Goal: Task Accomplishment & Management: Use online tool/utility

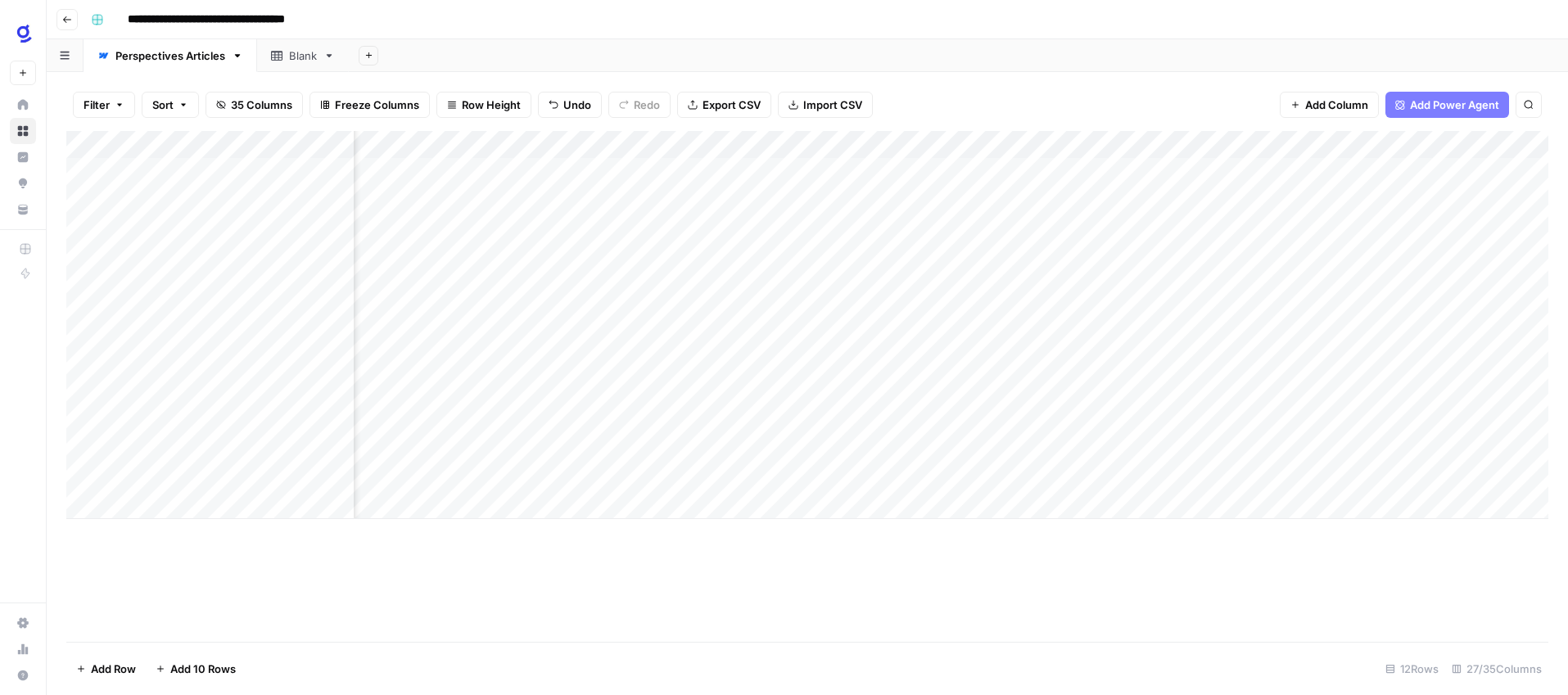
scroll to position [0, 2867]
click at [448, 420] on div "Add Column" at bounding box center [807, 325] width 1482 height 388
click at [1153, 420] on div "Add Column" at bounding box center [807, 325] width 1482 height 388
click at [989, 26] on div "**********" at bounding box center [818, 20] width 1467 height 26
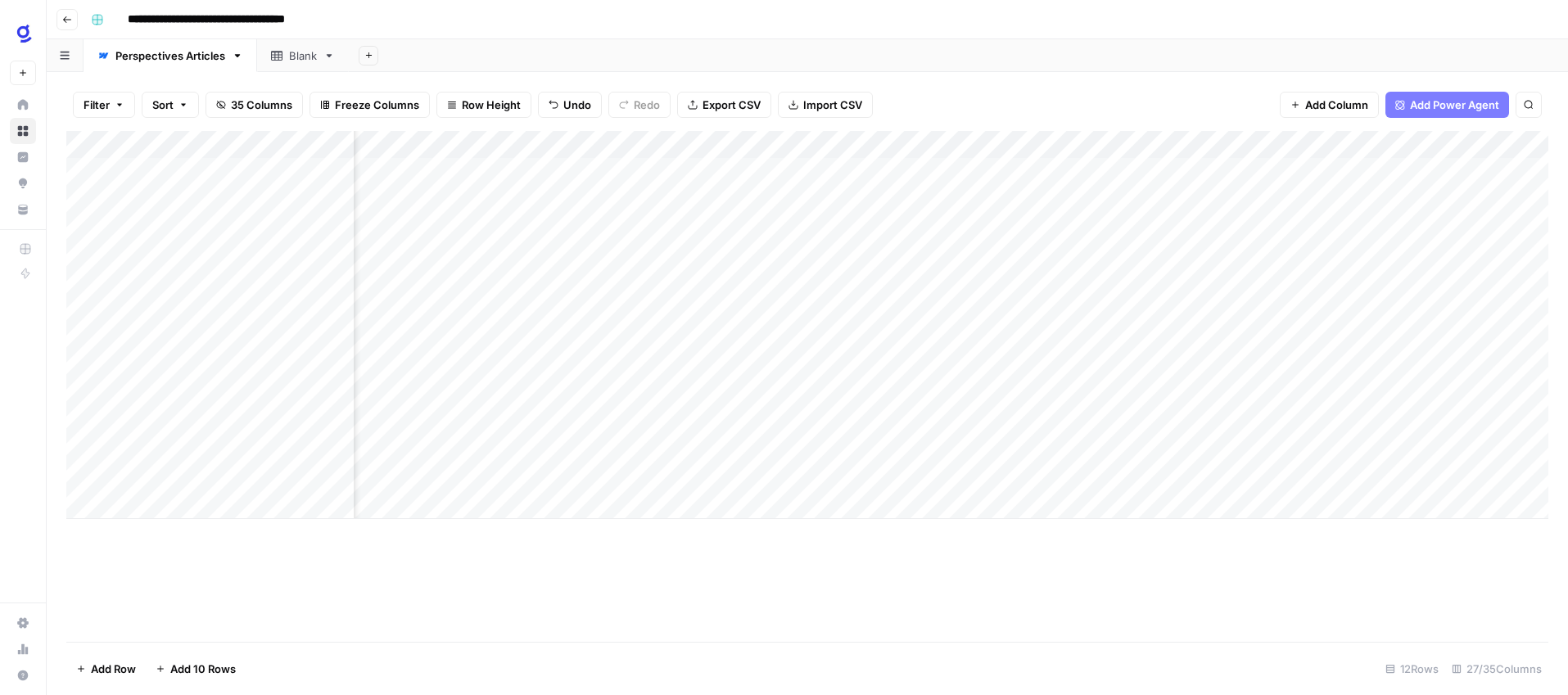
click at [744, 423] on div "Add Column" at bounding box center [807, 325] width 1482 height 388
click at [744, 423] on textarea "**********" at bounding box center [723, 423] width 384 height 23
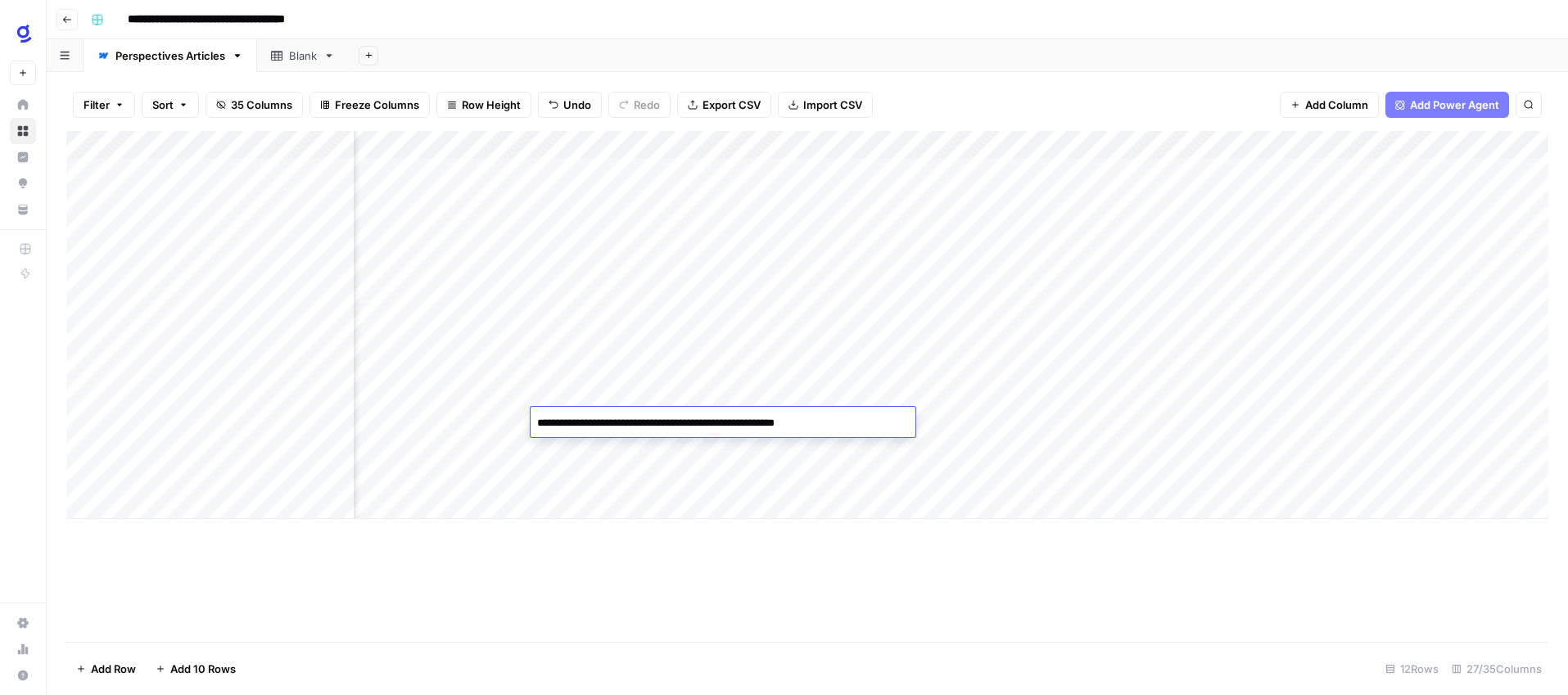
click at [178, 511] on div "Add Column" at bounding box center [807, 325] width 1482 height 388
click at [175, 534] on div "Add Column" at bounding box center [807, 339] width 1482 height 416
click at [249, 602] on div "Add Column" at bounding box center [807, 386] width 1482 height 511
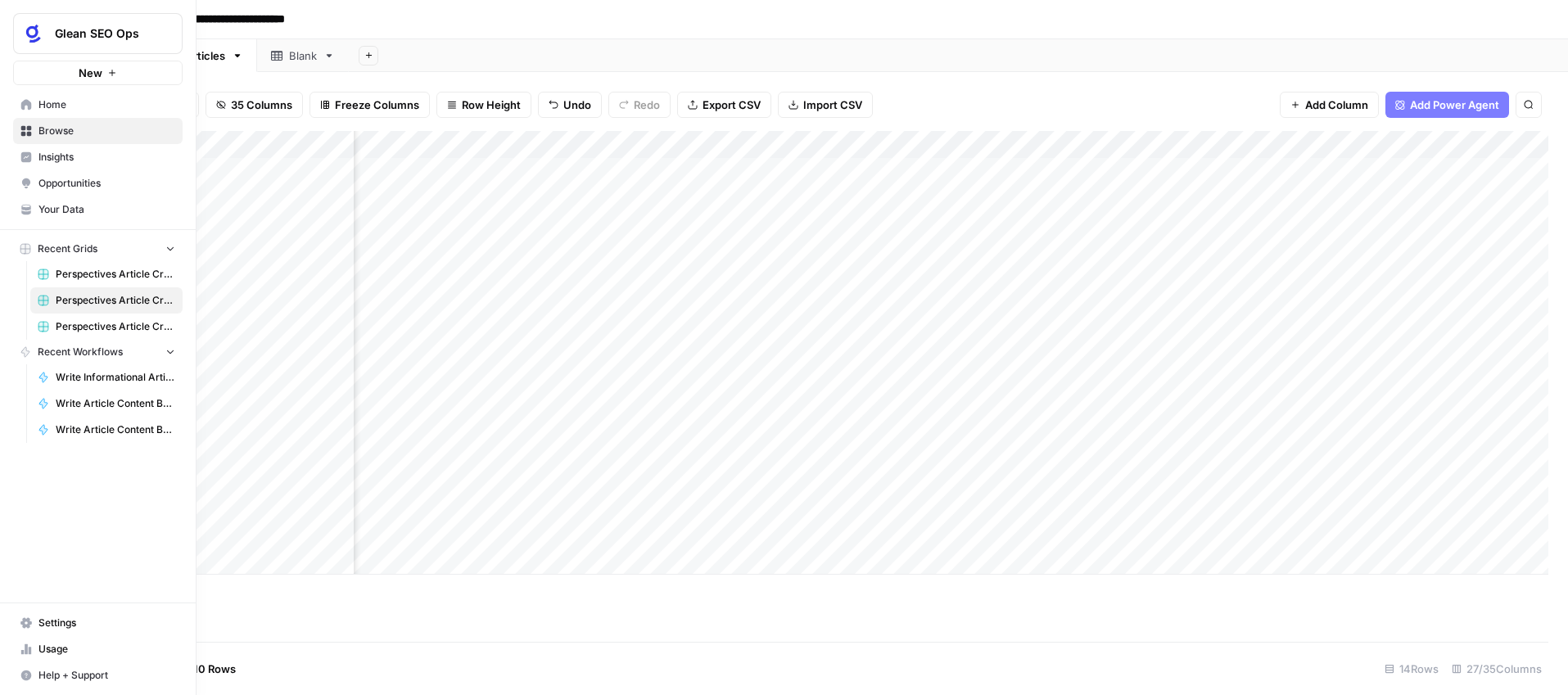
click at [45, 210] on span "Your Data" at bounding box center [107, 210] width 137 height 15
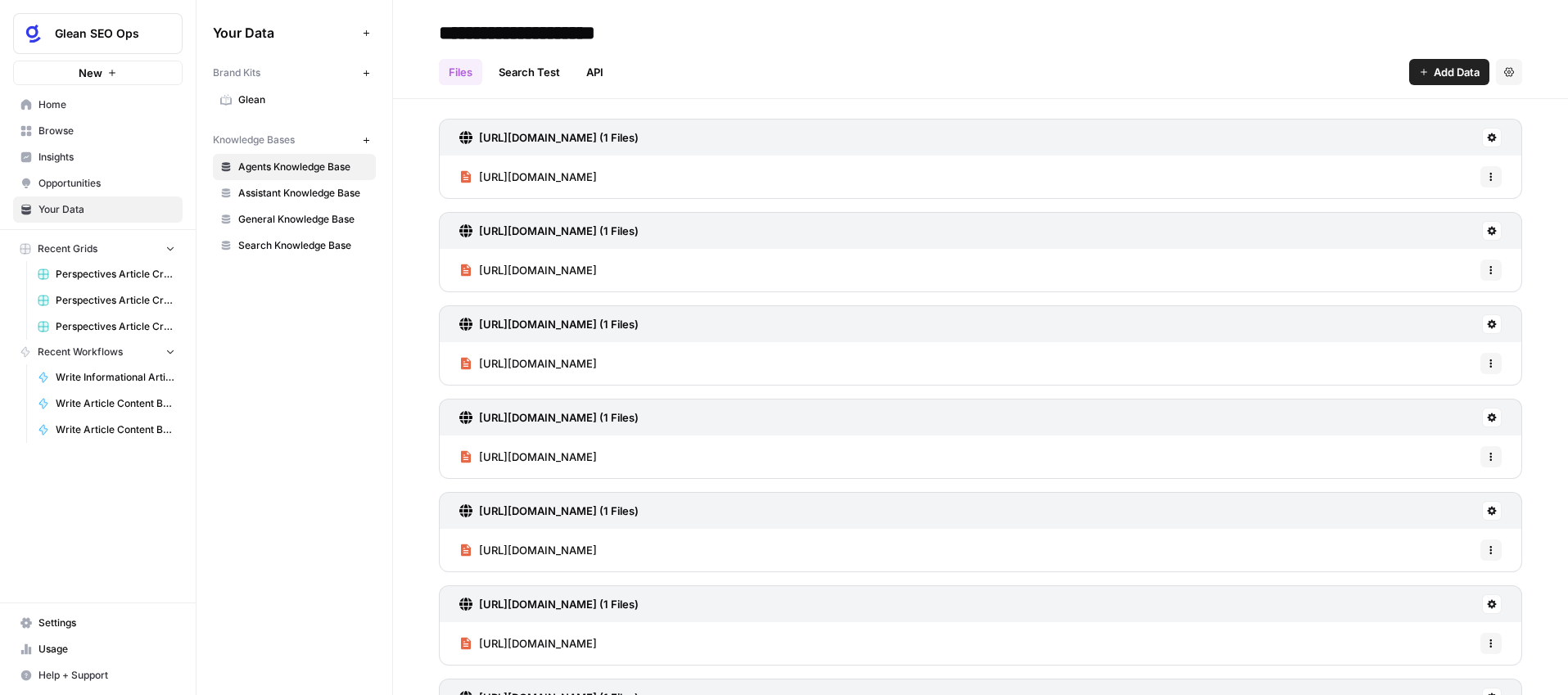
click at [308, 245] on span "Search Knowledge Base" at bounding box center [303, 245] width 130 height 15
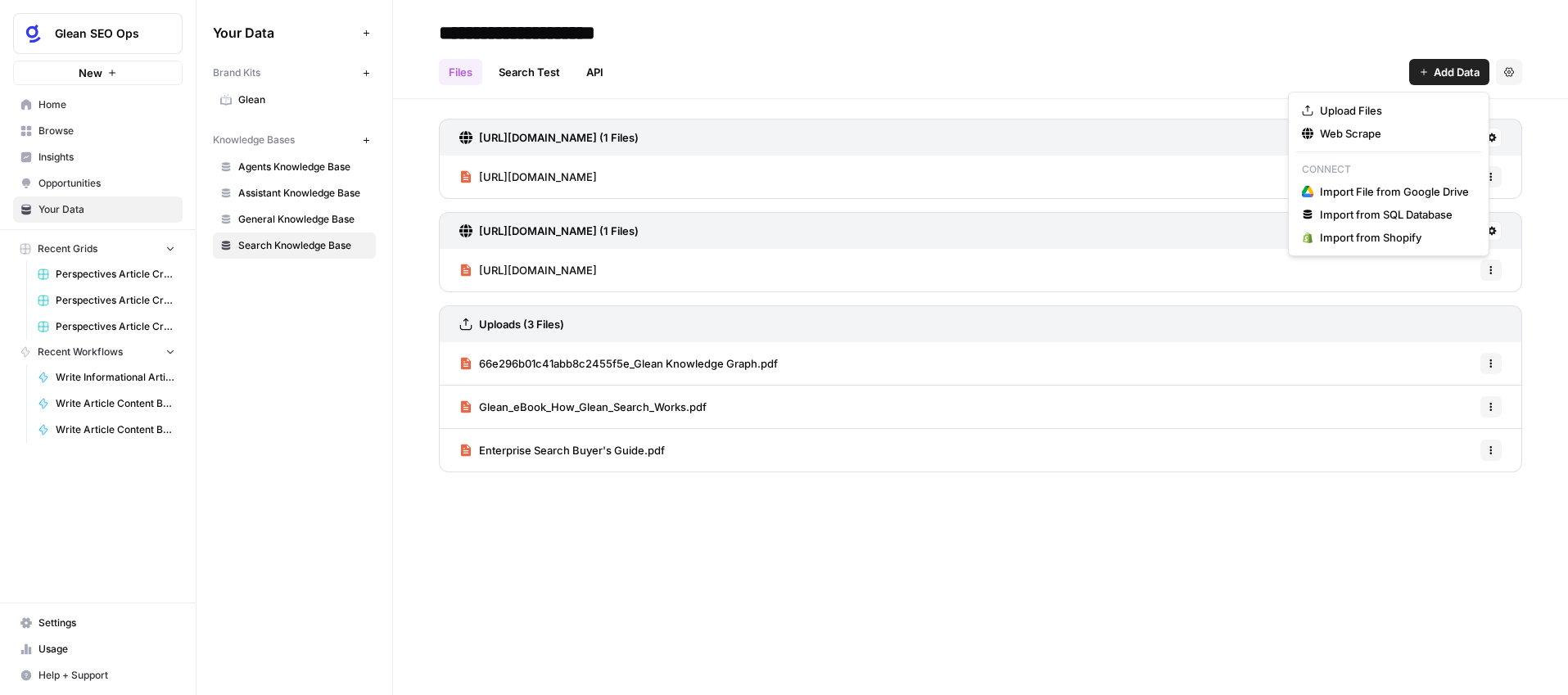
click at [1431, 72] on button "Add Data" at bounding box center [1449, 72] width 80 height 26
click at [1391, 133] on span "Web Scrape" at bounding box center [1394, 133] width 149 height 16
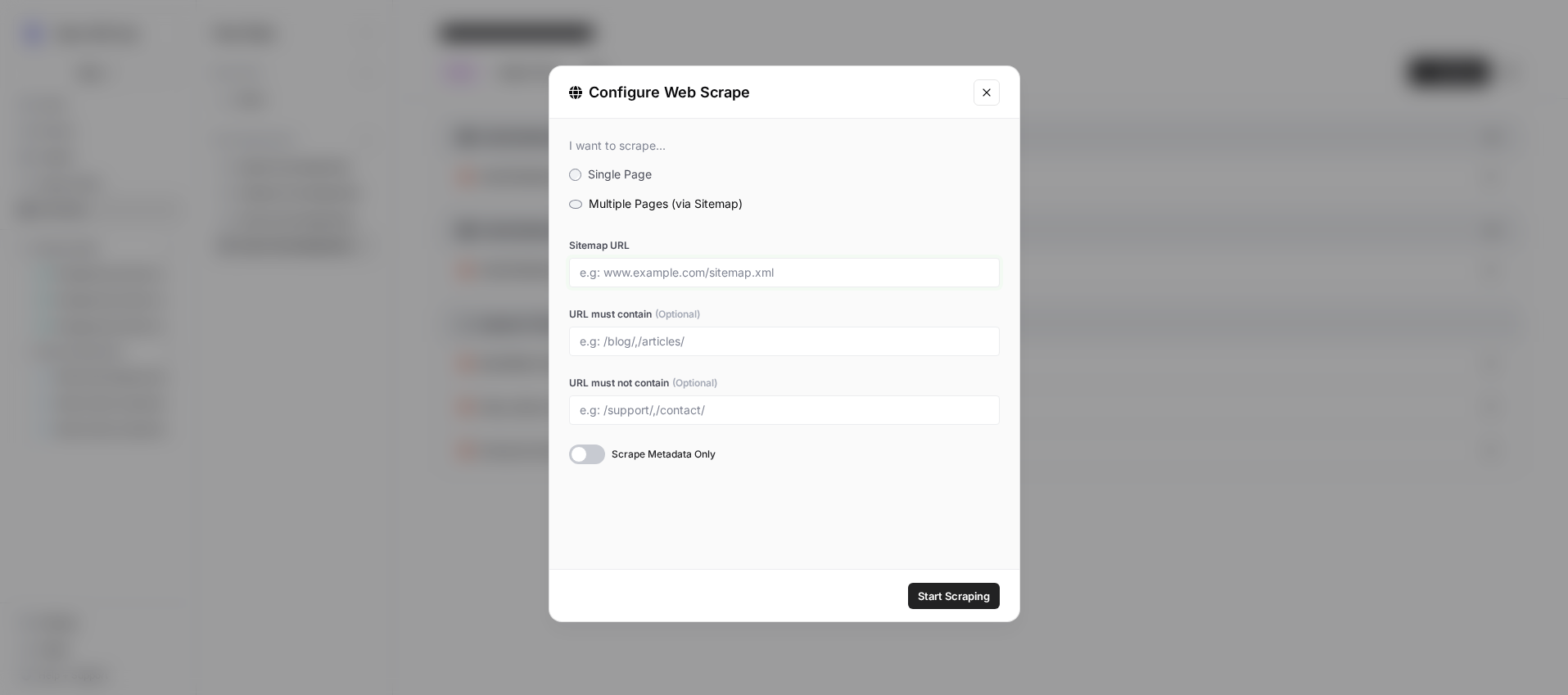
click at [694, 270] on input "Sitemap URL" at bounding box center [784, 272] width 409 height 15
click at [610, 345] on input "URL must contain (Optional)" at bounding box center [784, 341] width 409 height 15
click at [649, 270] on input "Sitemap URL" at bounding box center [784, 272] width 409 height 15
type input "[DOMAIN_NAME][URL]"
click at [669, 343] on input "URL must contain (Optional)" at bounding box center [784, 341] width 409 height 15
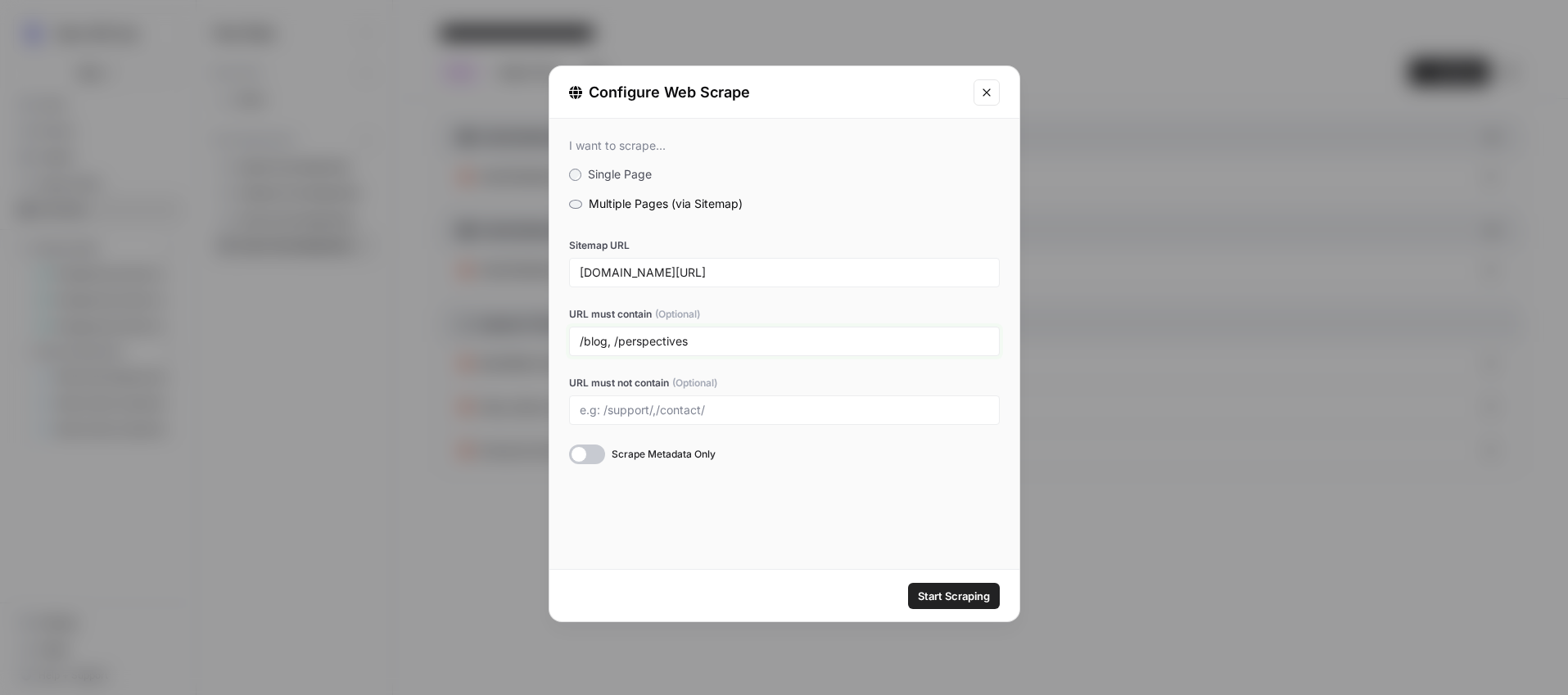
type input "/blog, /perspectives"
click at [726, 343] on input "/blog, /perspectives" at bounding box center [784, 341] width 409 height 15
paste input "/blog, /perspectives"
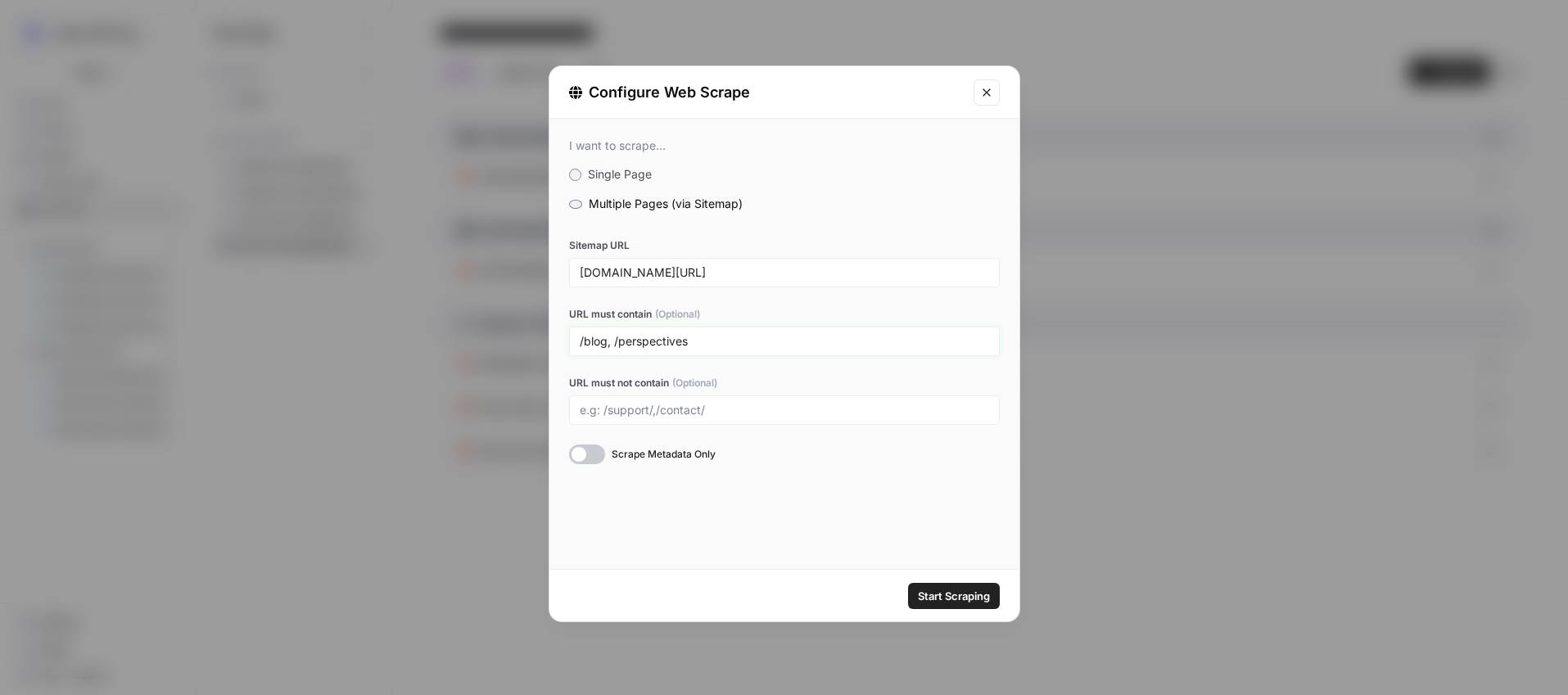
drag, startPoint x: 605, startPoint y: 338, endPoint x: 609, endPoint y: 357, distance: 19.4
click at [605, 338] on input "/blog, /perspectives" at bounding box center [784, 341] width 409 height 15
click at [709, 348] on input "/blog/, /perspectives" at bounding box center [784, 341] width 409 height 15
type input "/blog/, /perspectives/, /product/"
click at [588, 452] on div at bounding box center [587, 454] width 36 height 20
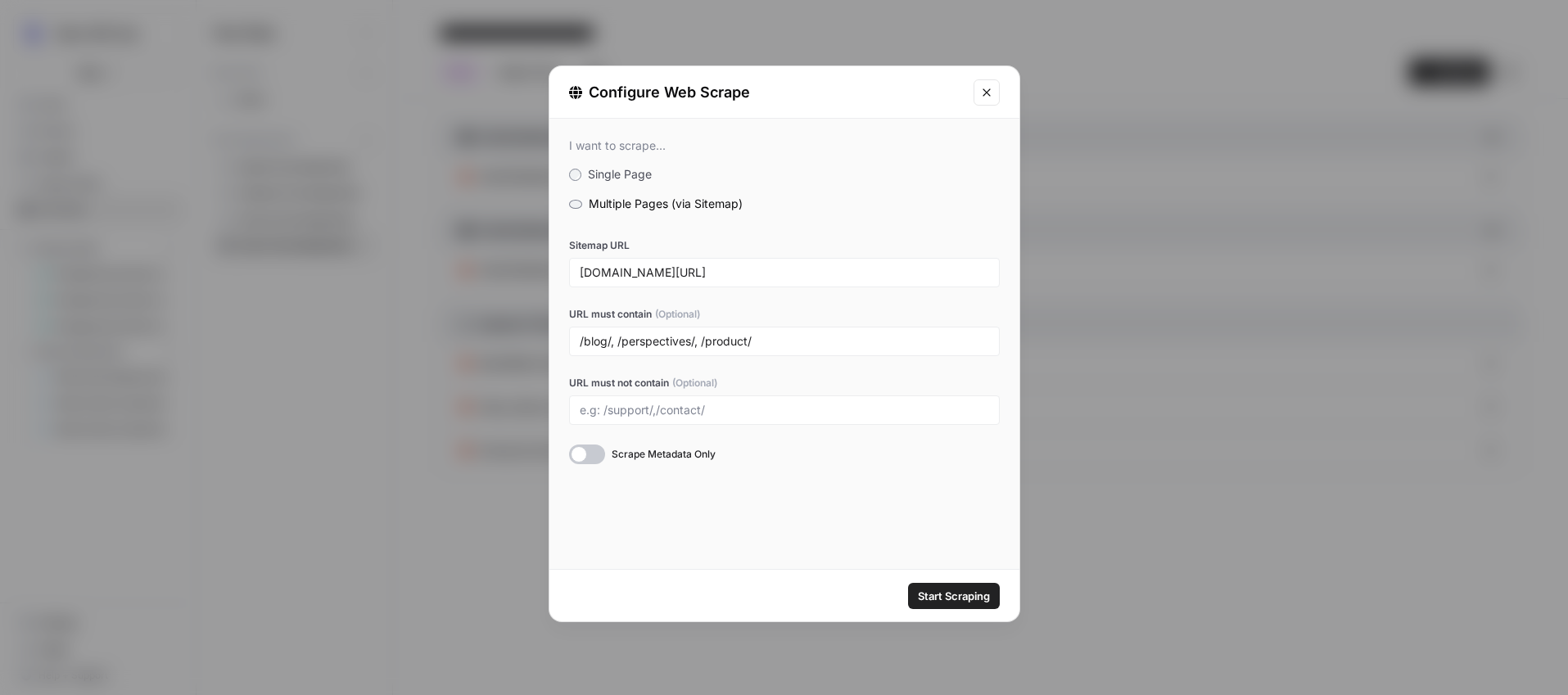
click at [951, 594] on span "Start Scraping" at bounding box center [954, 596] width 72 height 16
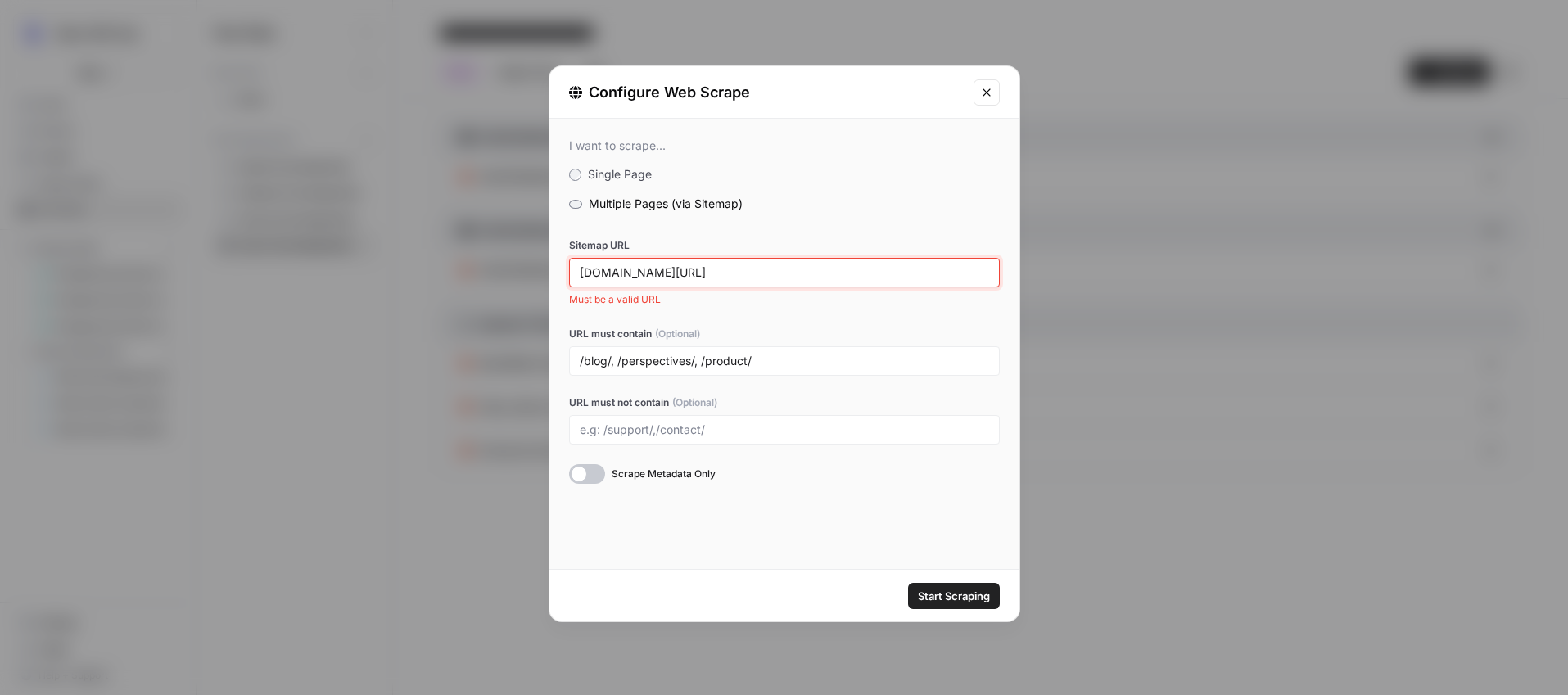
drag, startPoint x: 579, startPoint y: 271, endPoint x: 597, endPoint y: 290, distance: 26.2
click at [580, 271] on input "[DOMAIN_NAME][URL]" at bounding box center [784, 272] width 409 height 15
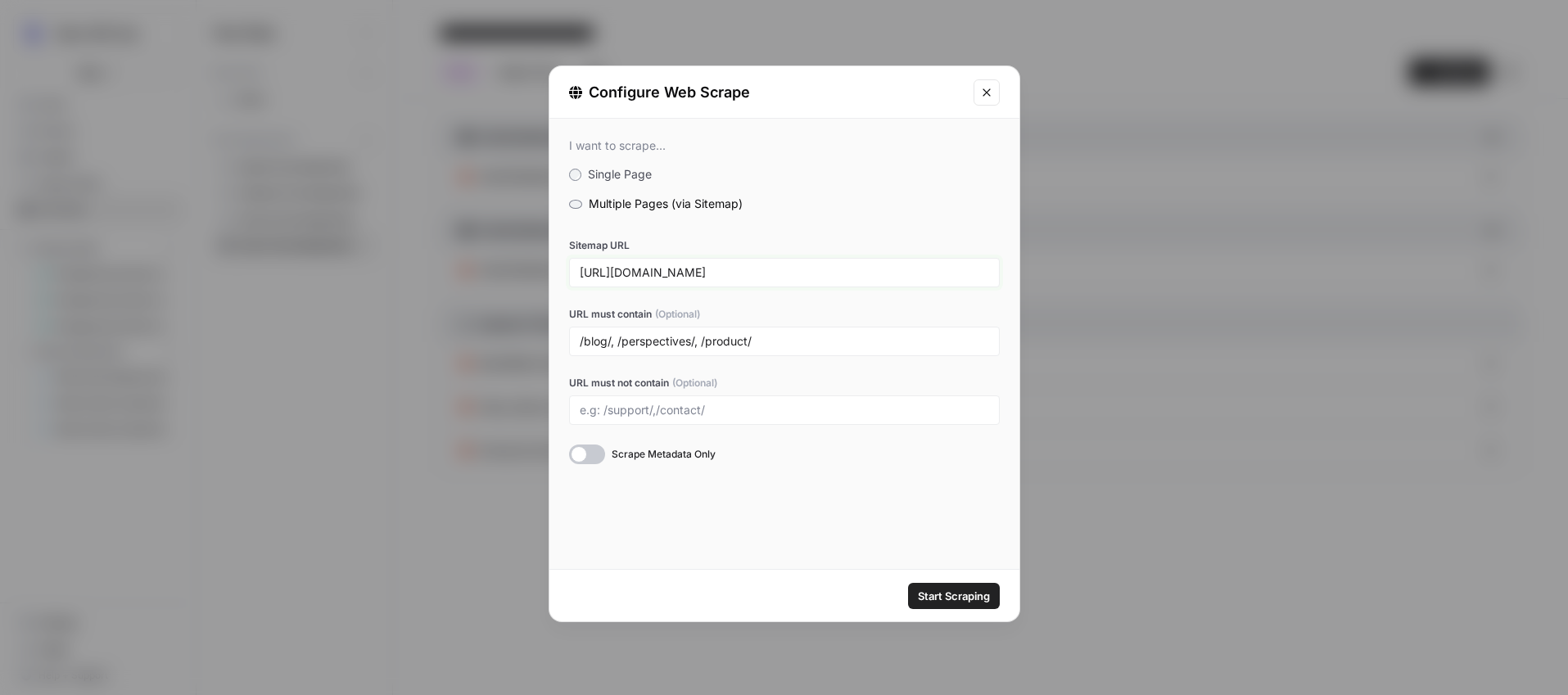
type input "[URL][DOMAIN_NAME]"
click at [939, 594] on span "Start Scraping" at bounding box center [954, 596] width 72 height 16
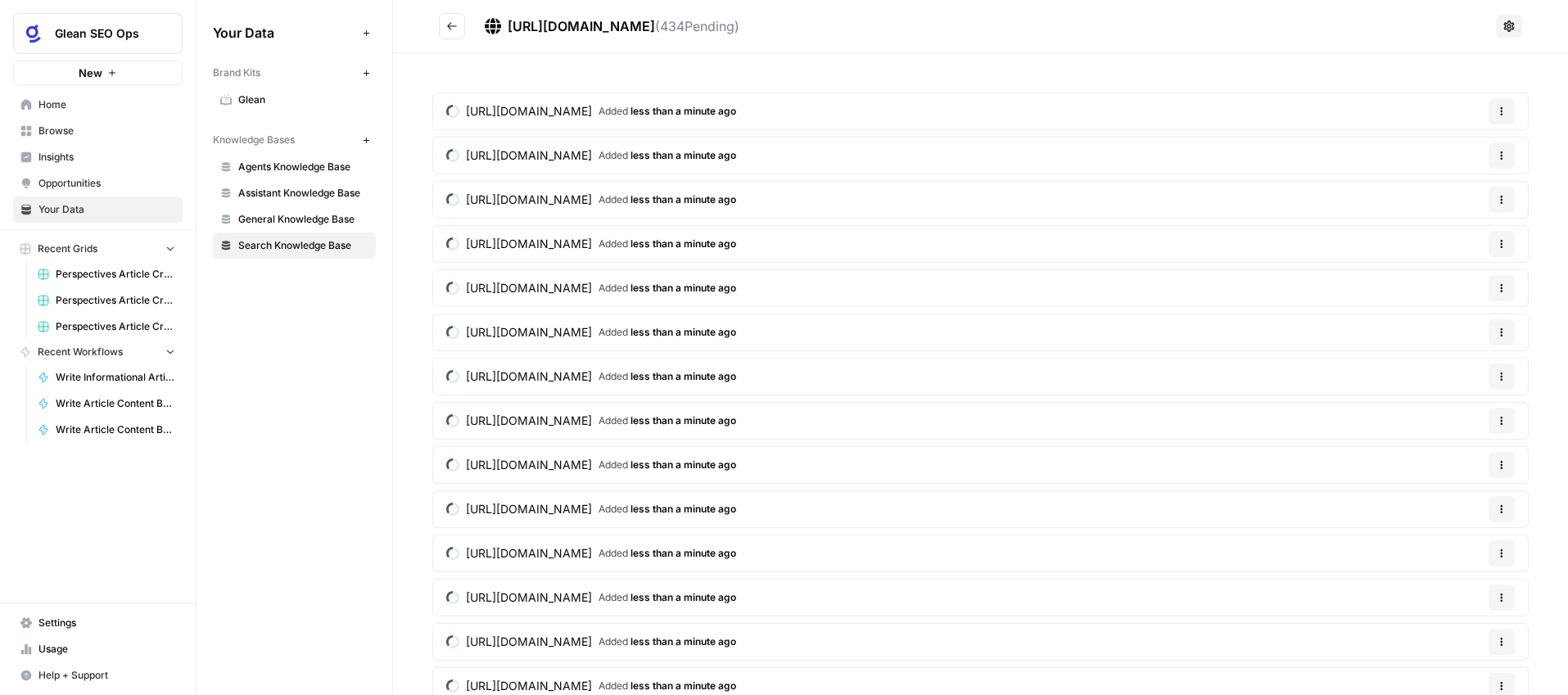
click at [1515, 18] on button at bounding box center [1509, 26] width 26 height 23
click at [456, 25] on icon "Go back" at bounding box center [452, 26] width 9 height 8
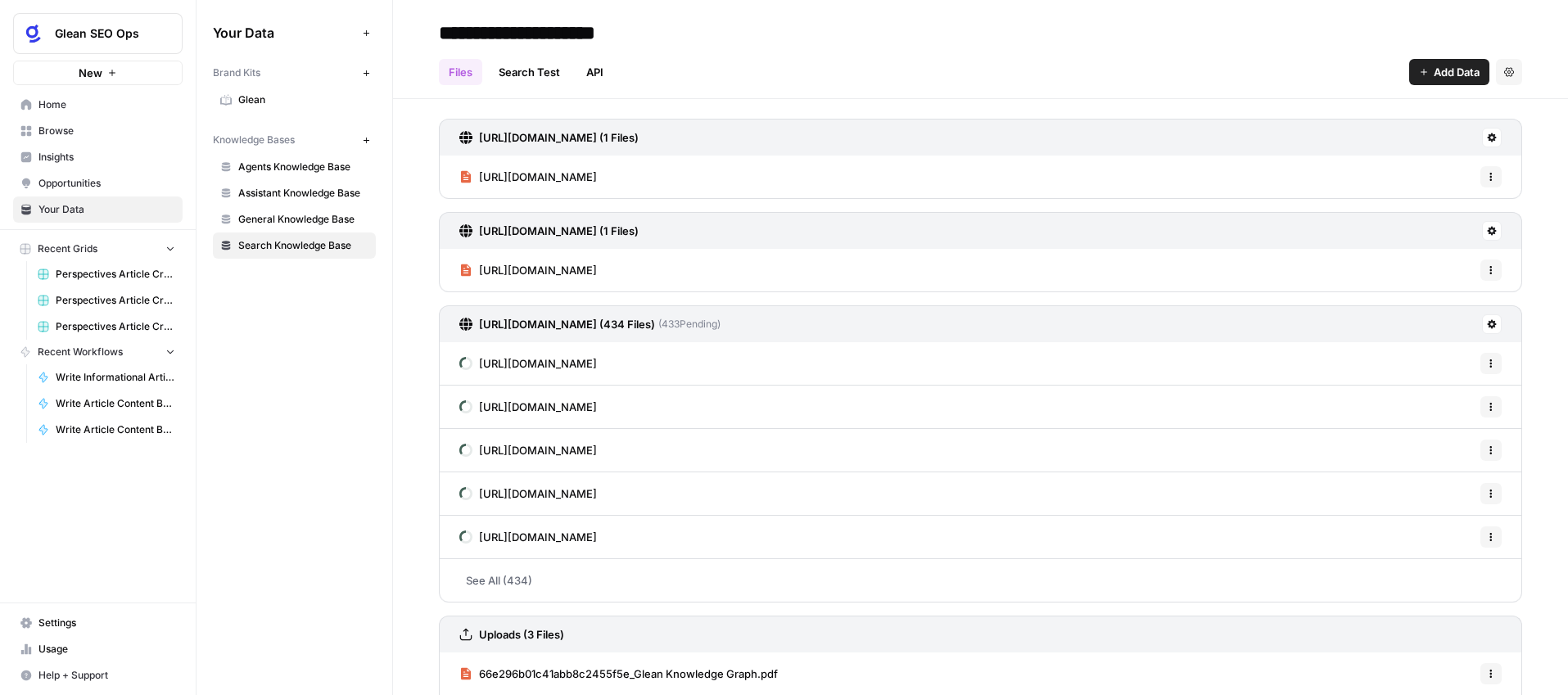
scroll to position [101, 0]
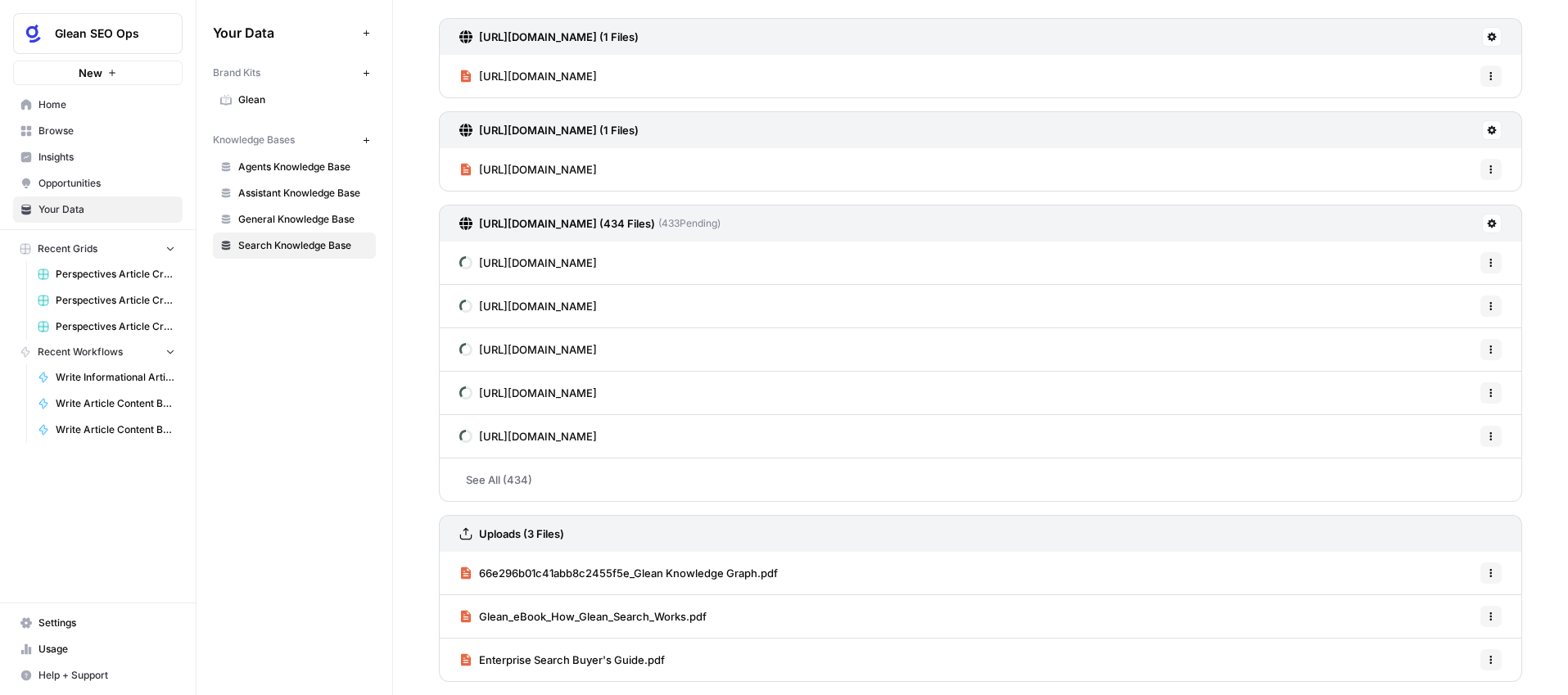
click at [1489, 225] on icon at bounding box center [1491, 223] width 9 height 9
click at [1413, 320] on span "Delete Connection" at bounding box center [1429, 318] width 101 height 16
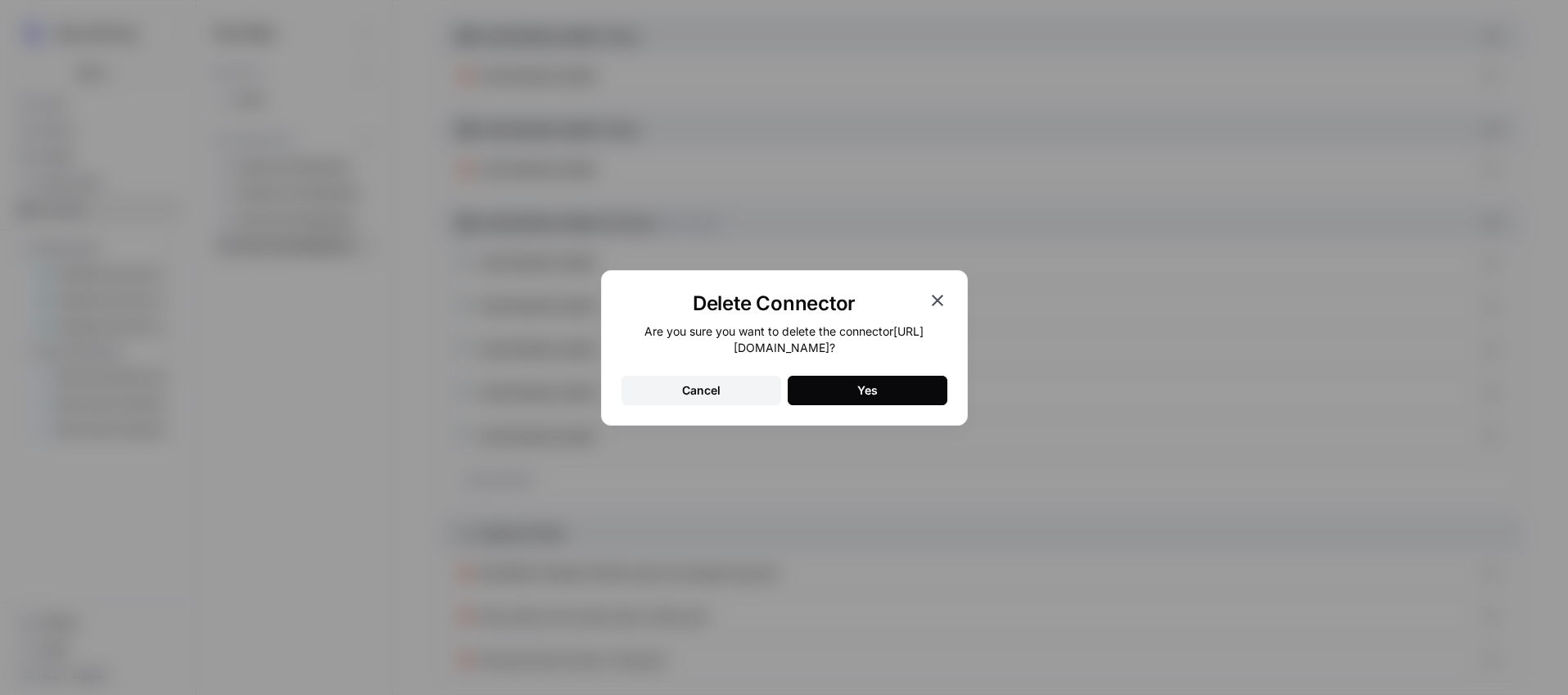
click at [870, 390] on div "Yes" at bounding box center [868, 391] width 21 height 16
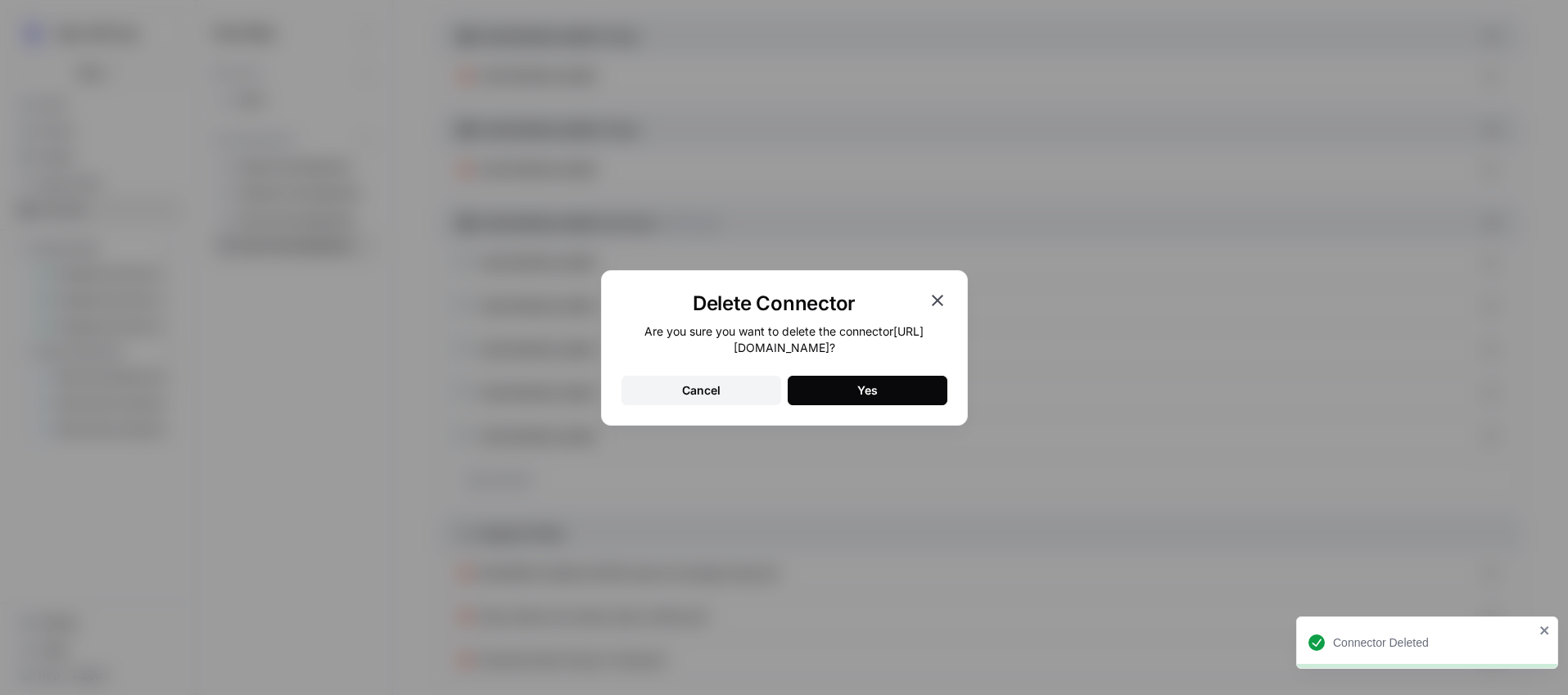
scroll to position [0, 0]
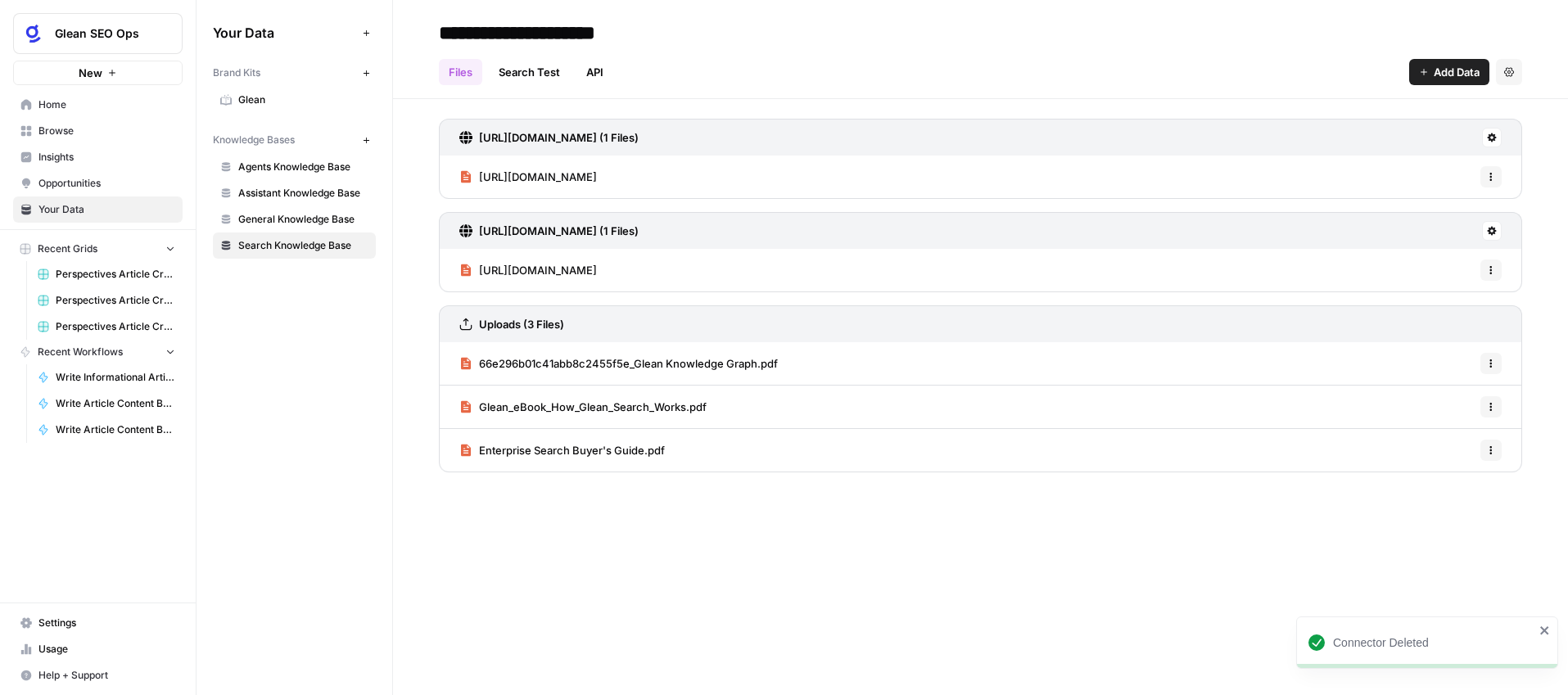
click at [1452, 72] on span "Add Data" at bounding box center [1456, 72] width 46 height 16
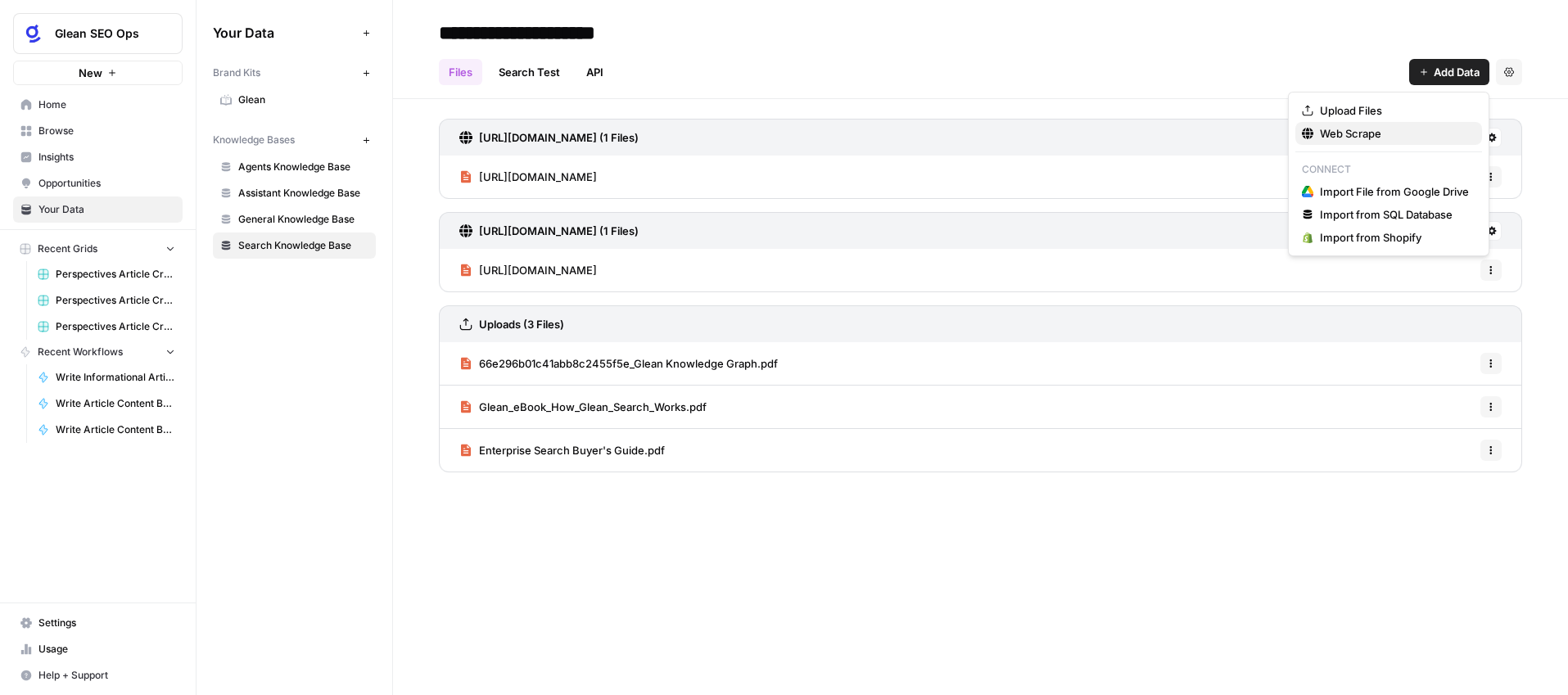
click at [1352, 131] on span "Web Scrape" at bounding box center [1394, 133] width 149 height 16
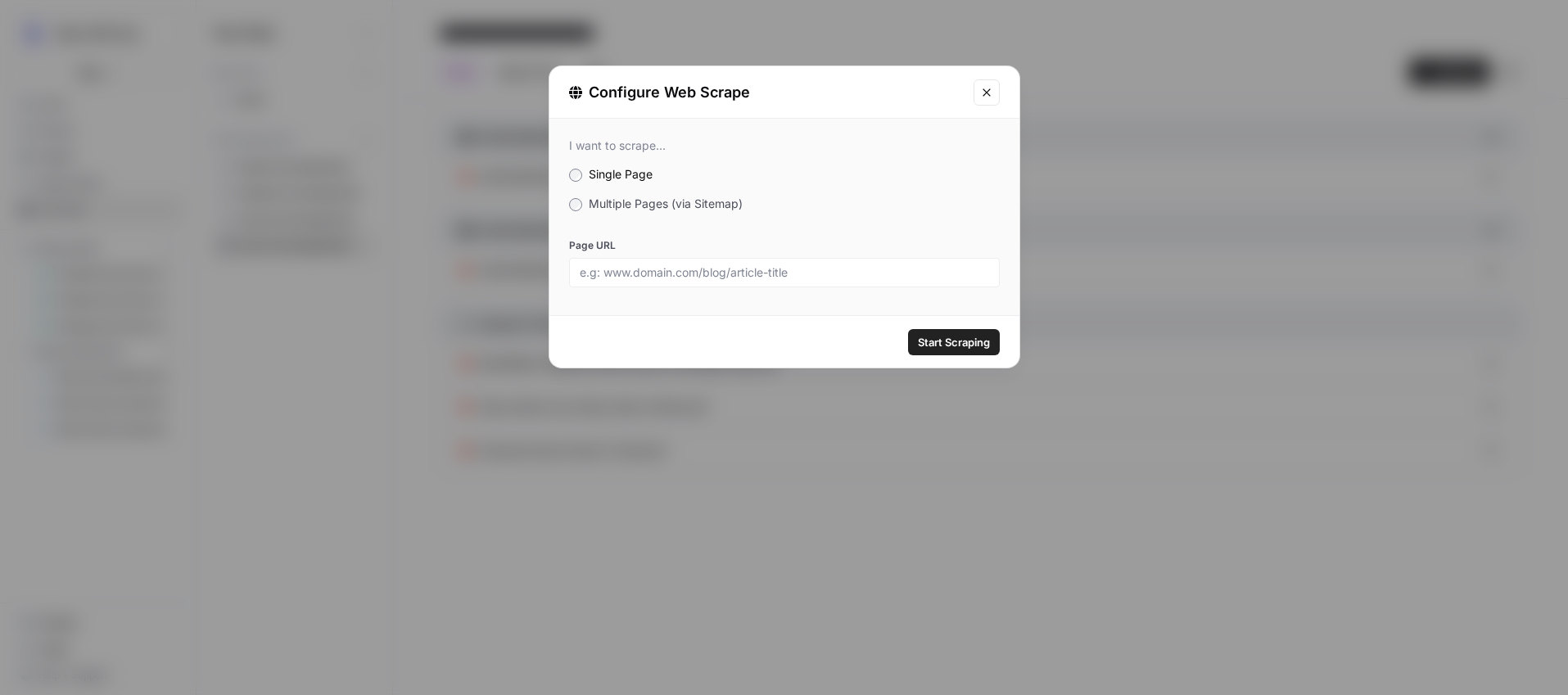
click at [683, 202] on span "Multiple Pages (via Sitemap)" at bounding box center [665, 203] width 154 height 14
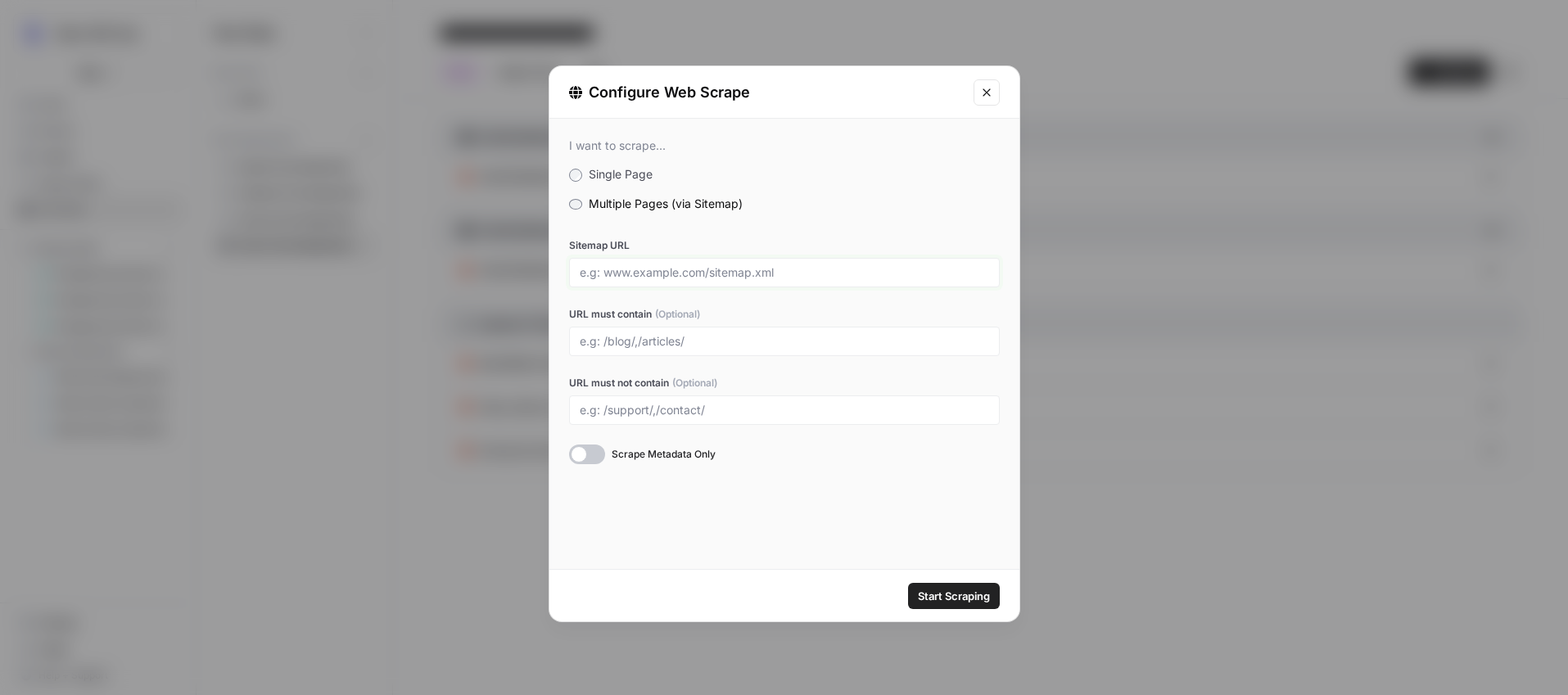
click at [649, 276] on input "Sitemap URL" at bounding box center [784, 272] width 409 height 15
type input "[URL][DOMAIN_NAME]"
click at [606, 341] on input "URL must contain (Optional)" at bounding box center [784, 341] width 409 height 15
click at [662, 410] on input "URL must not contain (Optional)" at bounding box center [784, 410] width 409 height 15
type input "/jp/"
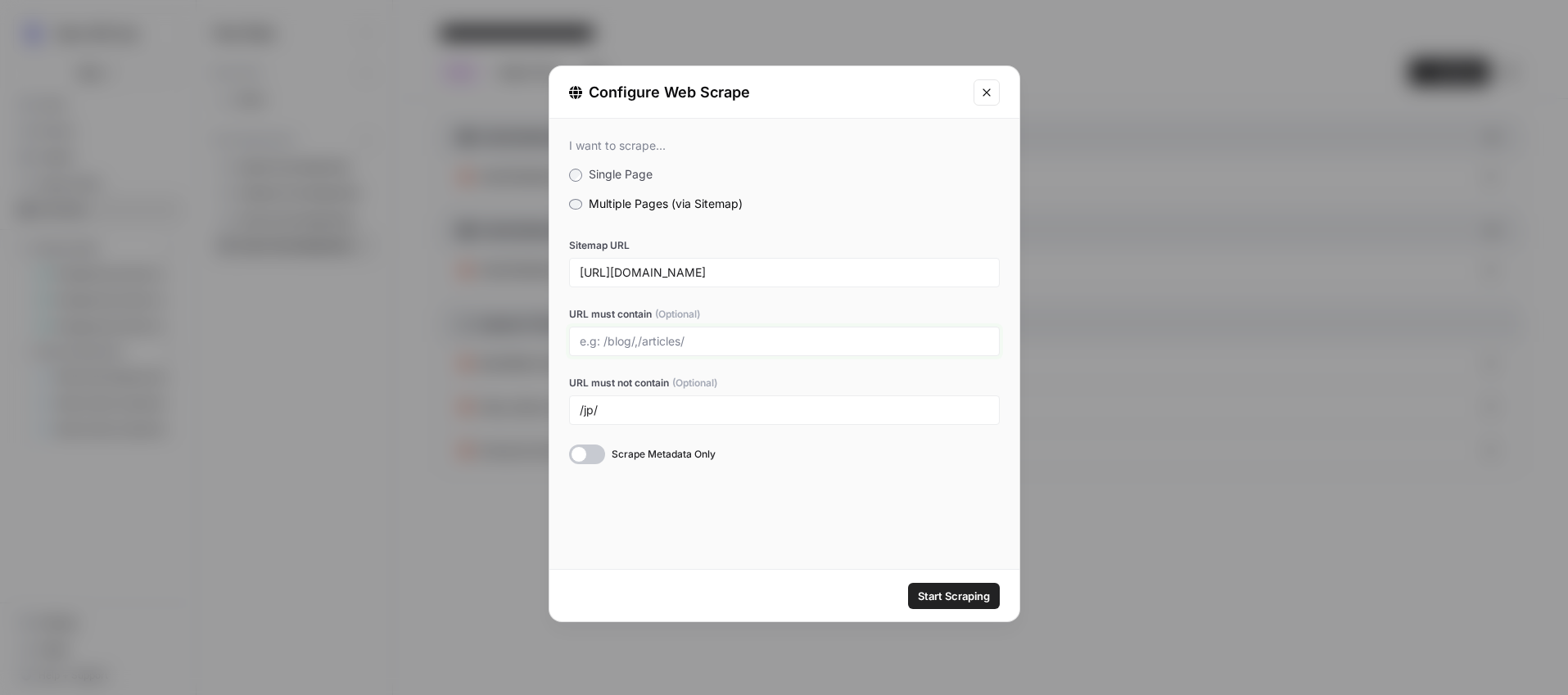
click at [613, 336] on input "URL must contain (Optional)" at bounding box center [784, 341] width 409 height 15
type input "/blog/, /perspectives/, /product/"
click at [590, 453] on div at bounding box center [587, 454] width 36 height 20
click at [948, 595] on span "Start Scraping" at bounding box center [954, 596] width 72 height 16
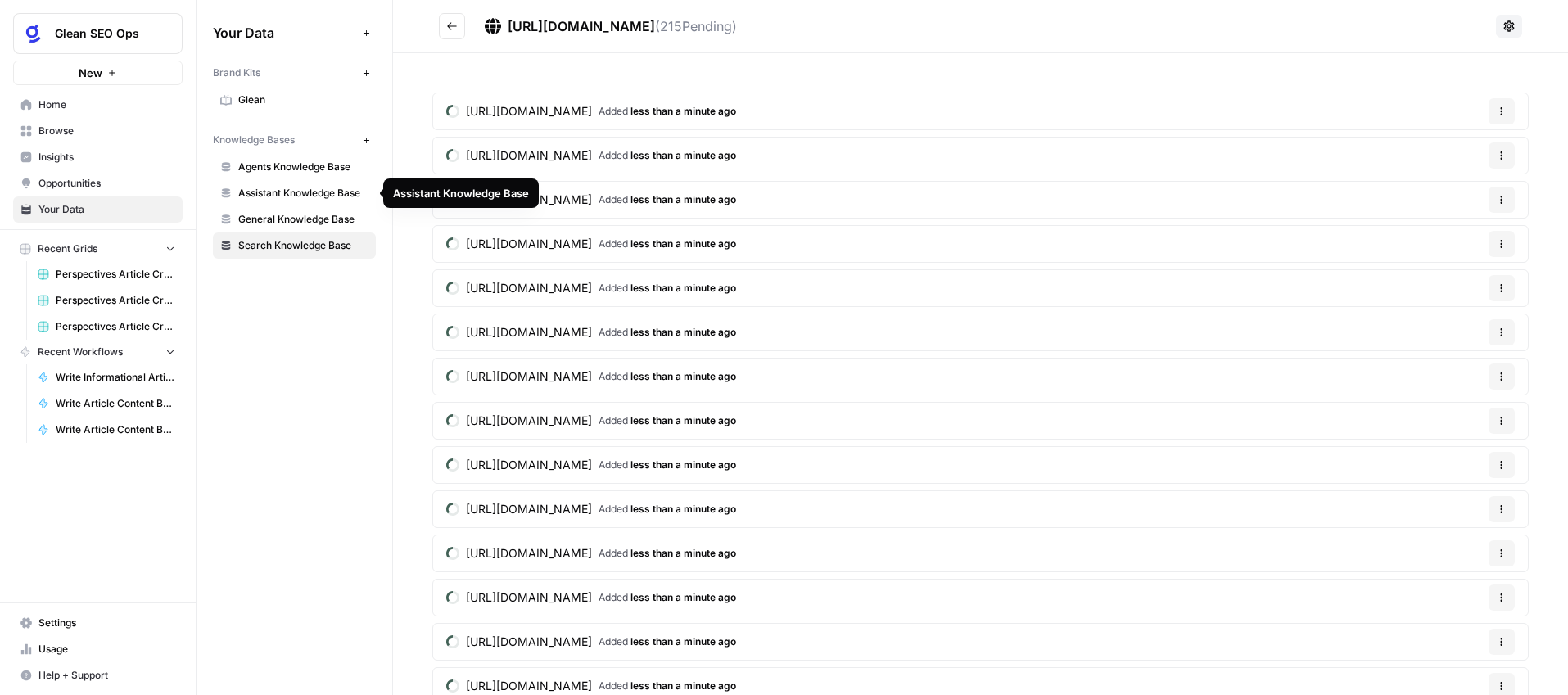
click at [295, 190] on span "Assistant Knowledge Base" at bounding box center [303, 193] width 130 height 15
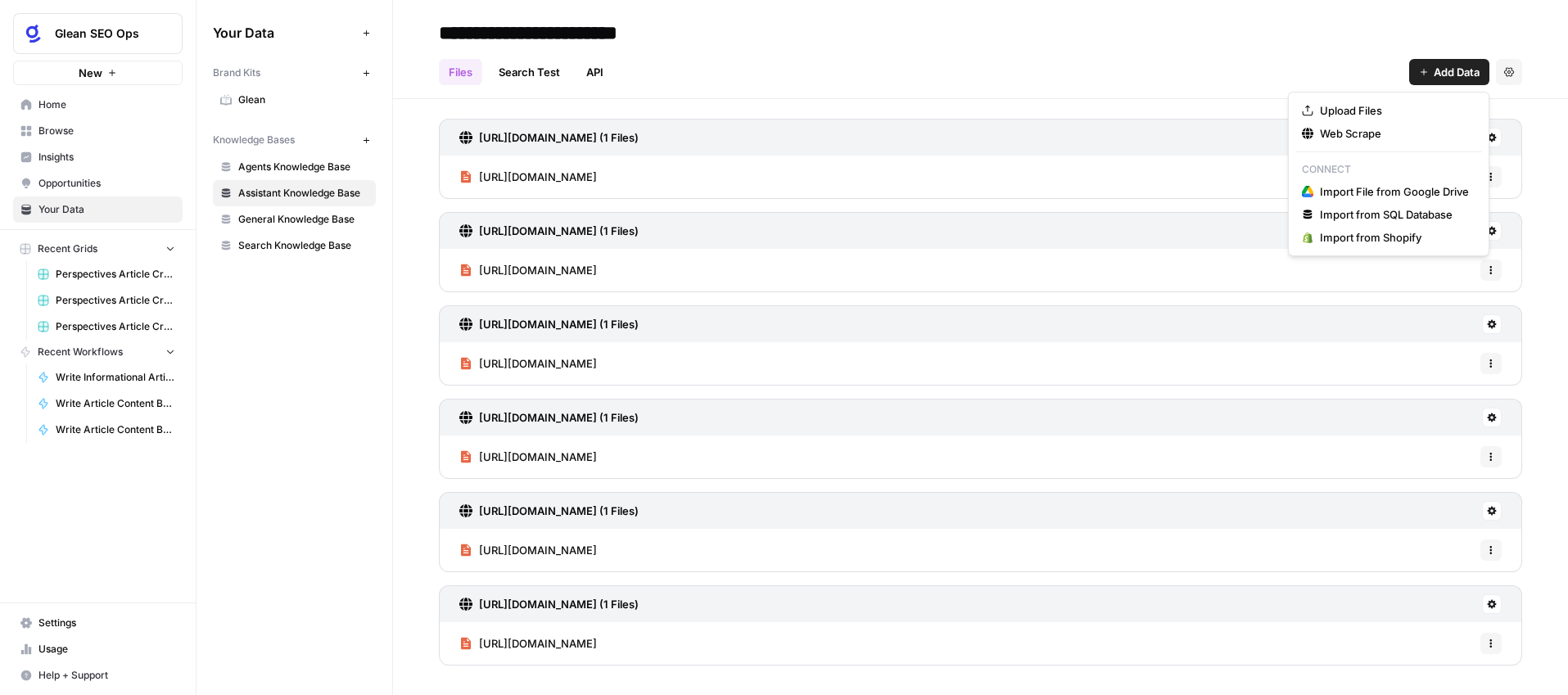
click at [1459, 78] on span "Add Data" at bounding box center [1456, 72] width 46 height 16
click at [1418, 139] on span "Web Scrape" at bounding box center [1394, 133] width 149 height 16
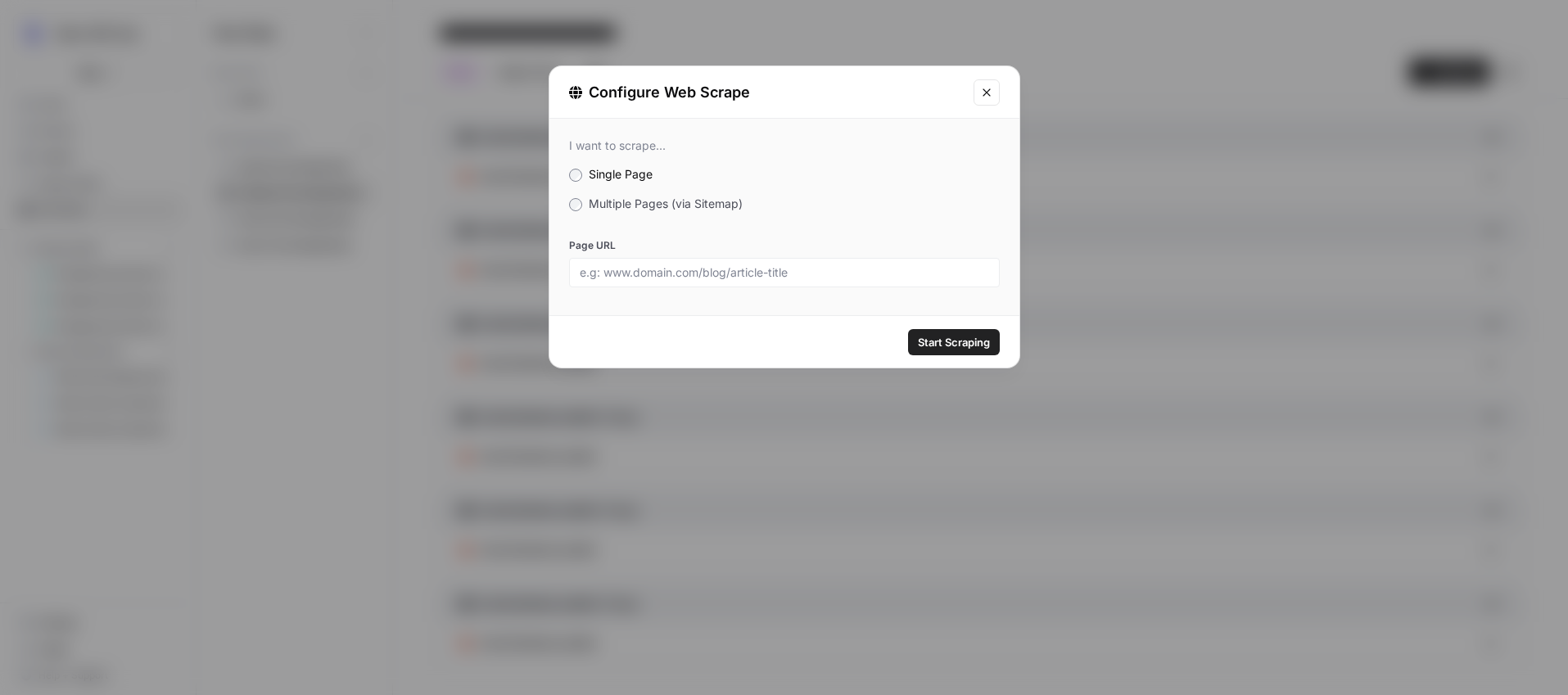
click at [636, 199] on span "Multiple Pages (via Sitemap)" at bounding box center [665, 203] width 154 height 14
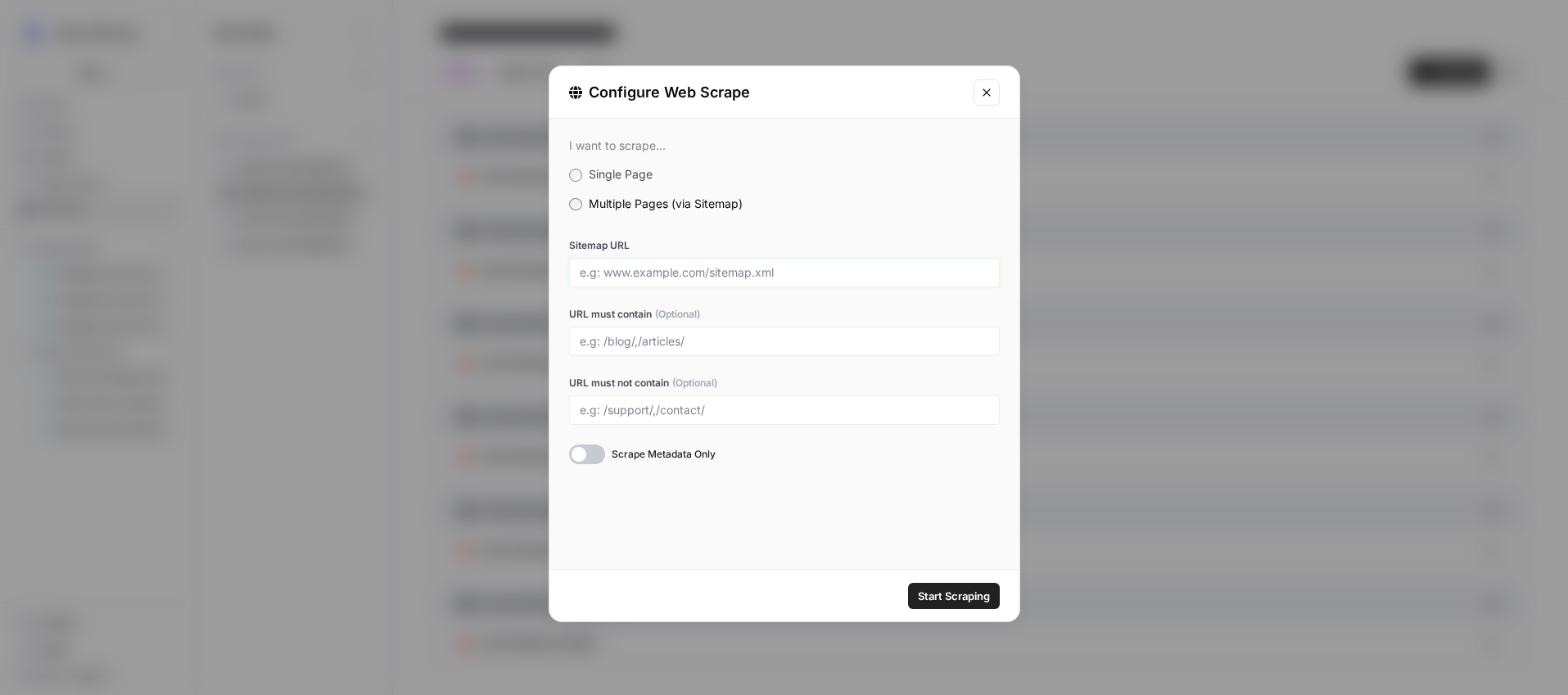
click at [590, 273] on input "Sitemap URL" at bounding box center [784, 272] width 409 height 15
click at [712, 276] on input "Sitemap URL" at bounding box center [784, 272] width 409 height 15
type input "[URL][DOMAIN_NAME]"
click at [701, 343] on input "URL must contain (Optional)" at bounding box center [784, 341] width 409 height 15
type input "/blog/, /perspectives/, /product/"
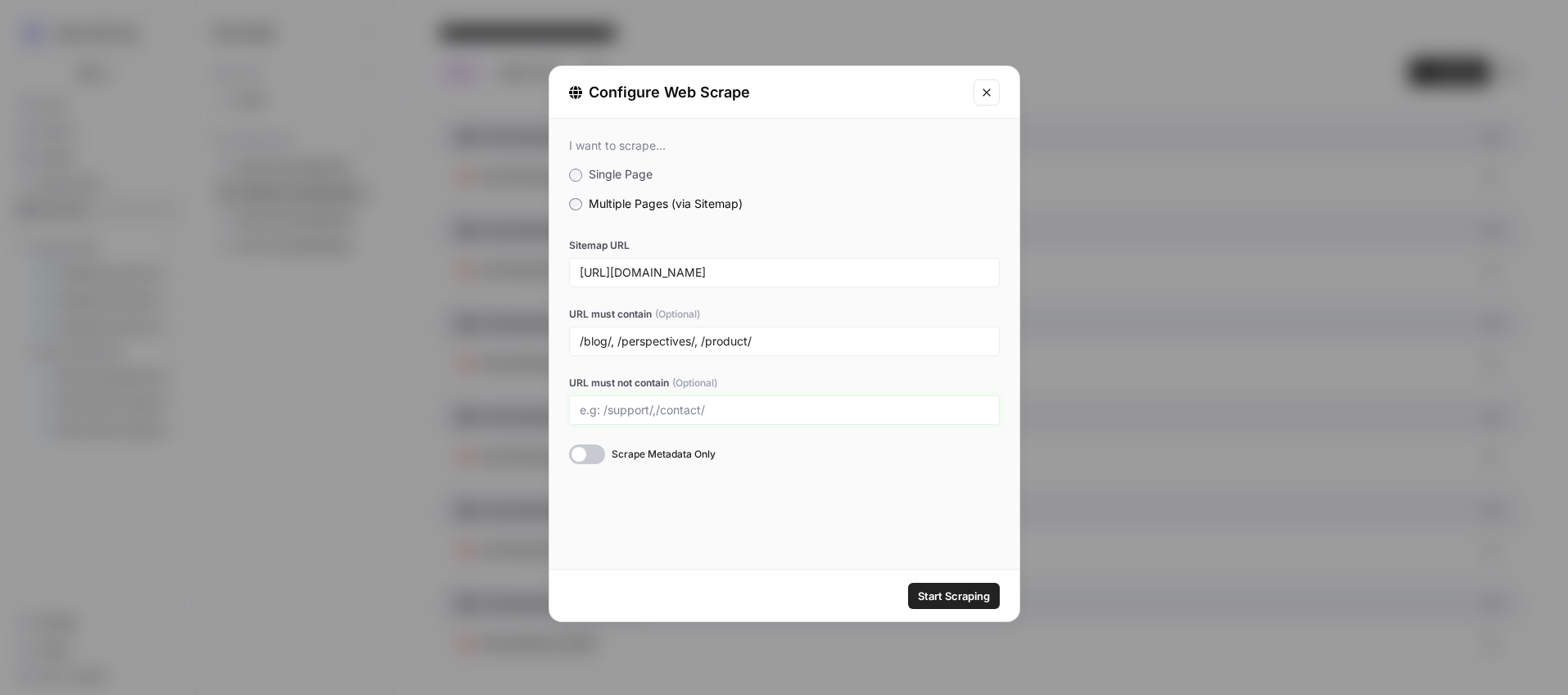
click at [687, 416] on input "URL must not contain (Optional)" at bounding box center [784, 410] width 409 height 15
type input "/jp/"
click at [584, 455] on div at bounding box center [587, 454] width 36 height 20
click at [970, 592] on span "Start Scraping" at bounding box center [954, 596] width 72 height 16
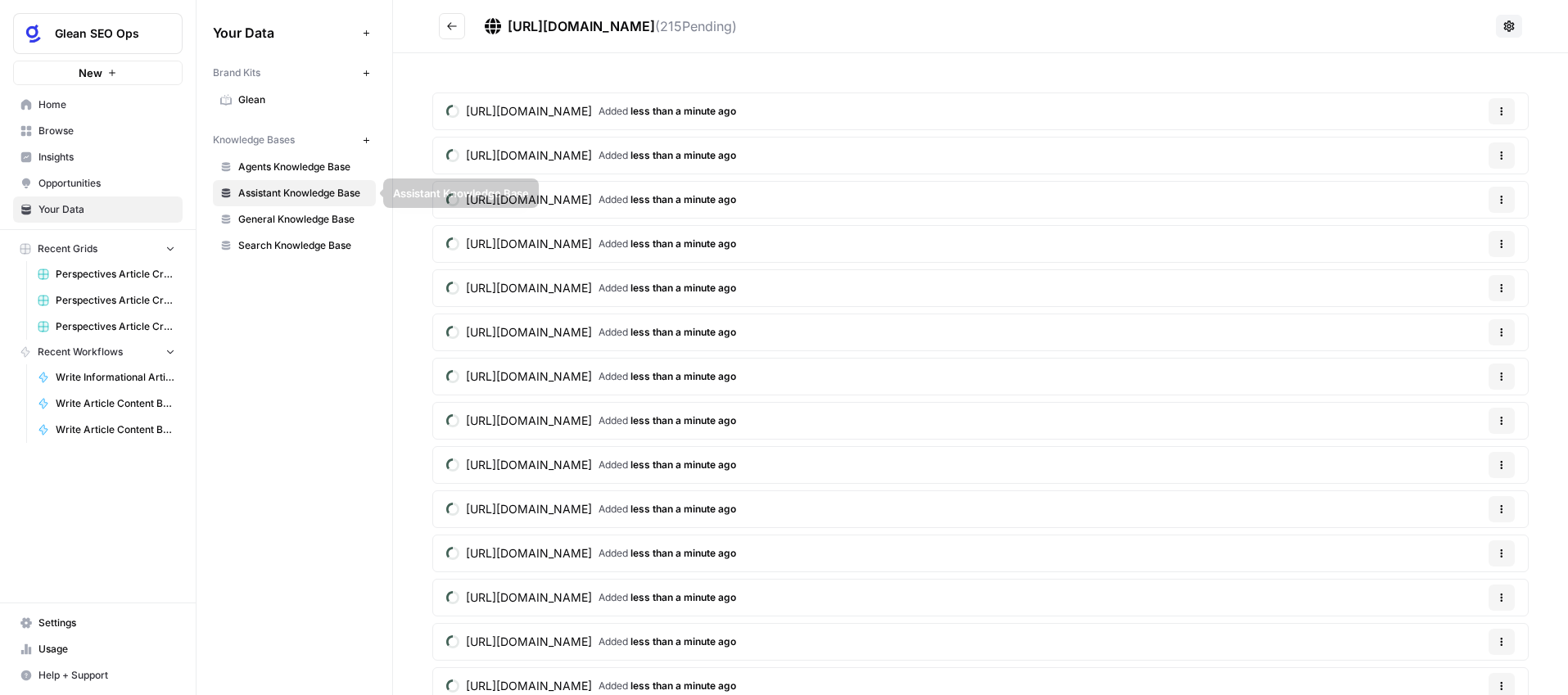
click at [314, 166] on span "Agents Knowledge Base" at bounding box center [303, 166] width 130 height 15
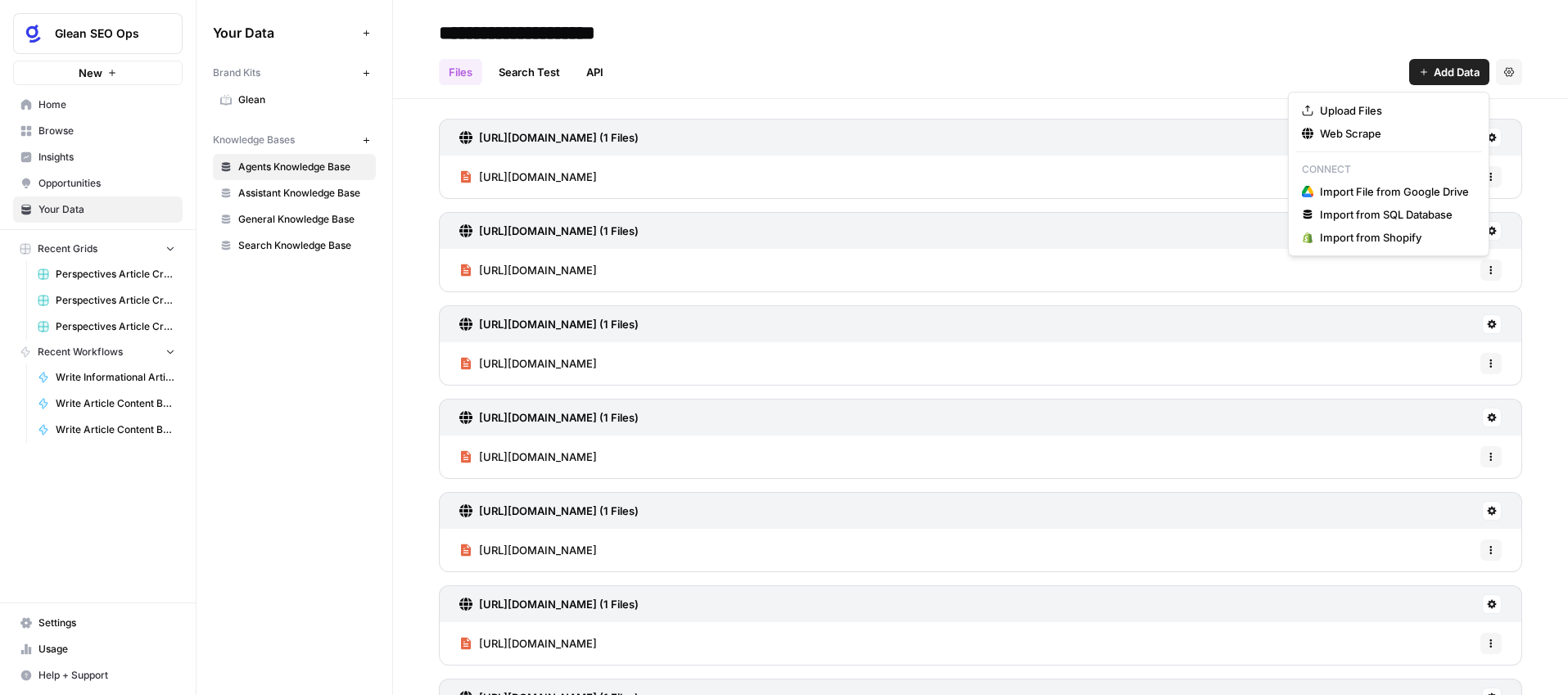
click at [1434, 70] on span "Add Data" at bounding box center [1456, 72] width 46 height 16
click at [1370, 135] on span "Web Scrape" at bounding box center [1394, 133] width 149 height 16
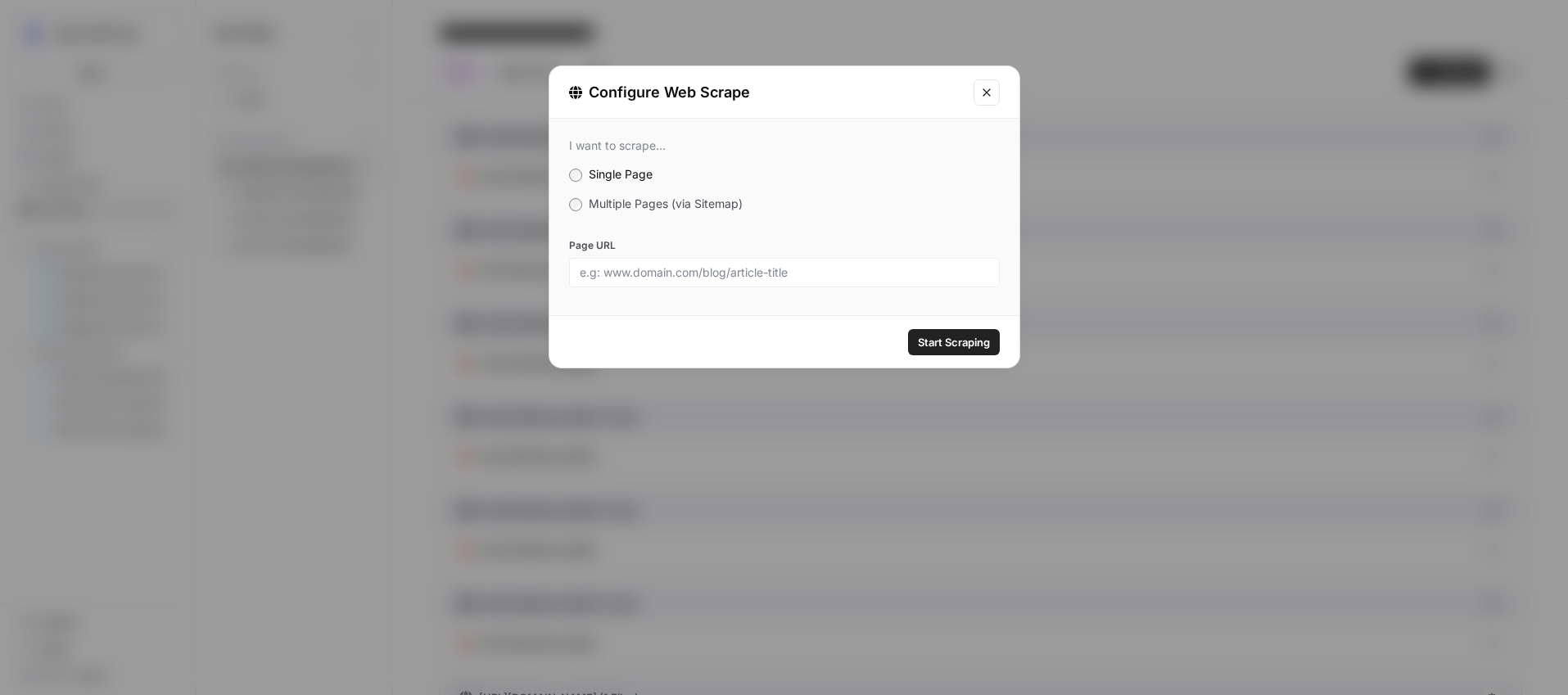
click at [603, 201] on span "Multiple Pages (via Sitemap)" at bounding box center [665, 203] width 154 height 14
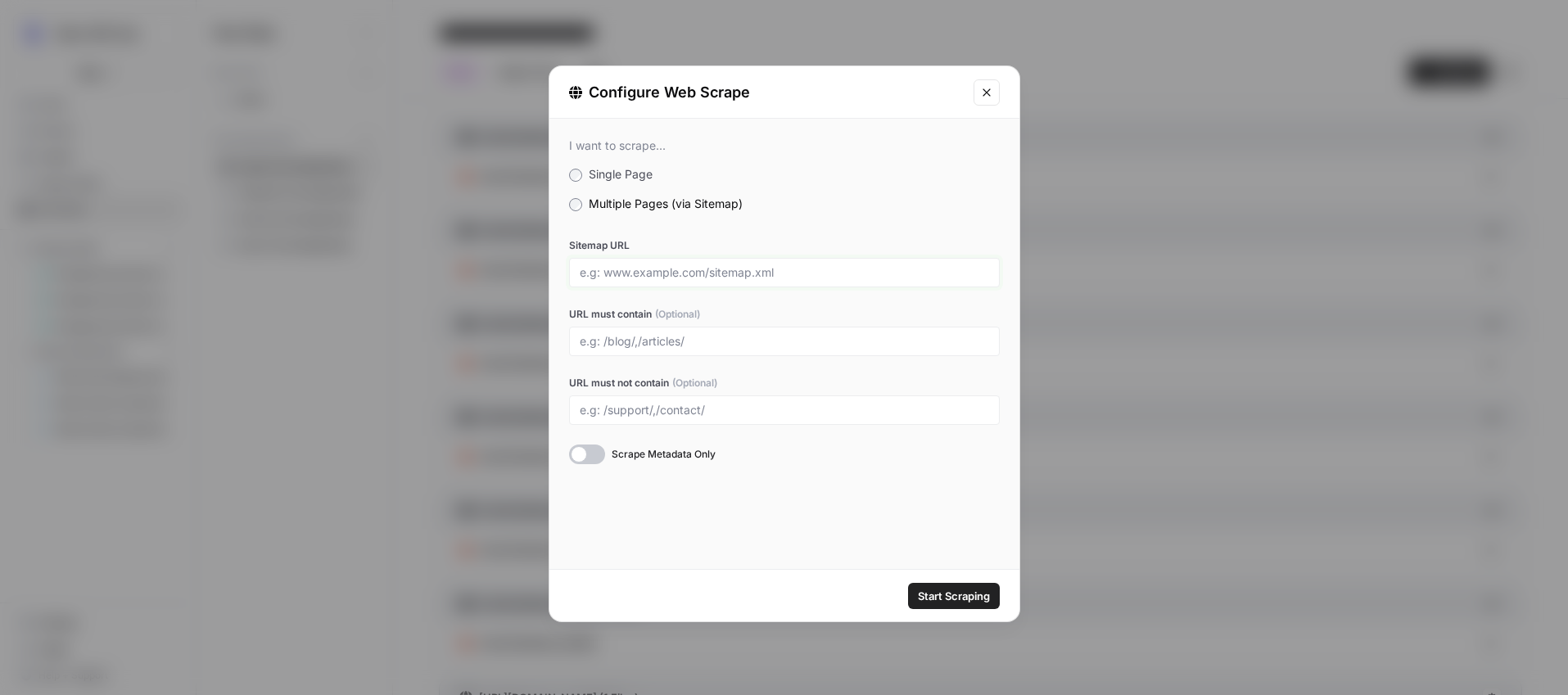
click at [598, 268] on input "Sitemap URL" at bounding box center [784, 272] width 409 height 15
type input "[URL][DOMAIN_NAME]"
drag, startPoint x: 623, startPoint y: 341, endPoint x: 653, endPoint y: 359, distance: 35.0
click at [623, 341] on input "URL must contain (Optional)" at bounding box center [784, 341] width 409 height 15
type input "/blog/, /perspectives/, /product/"
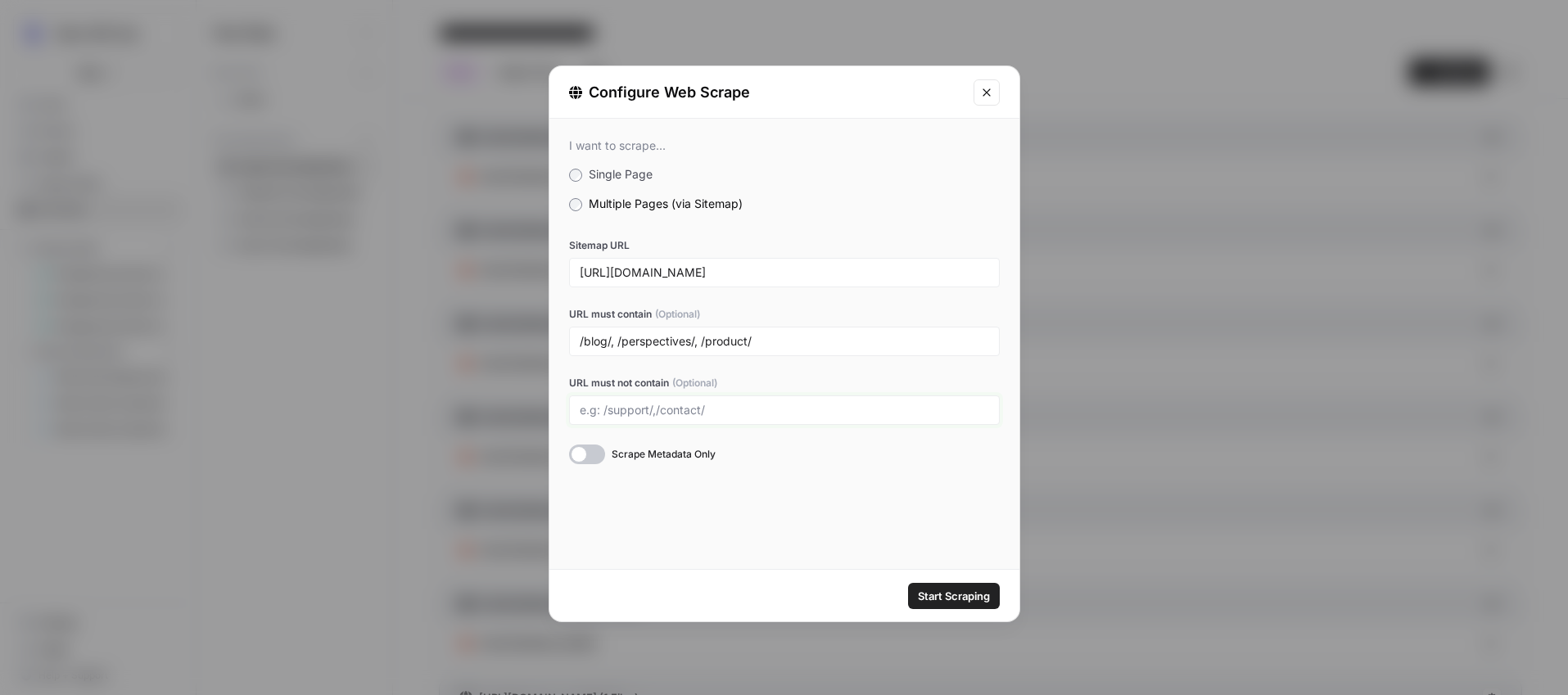
click at [710, 410] on input "URL must not contain (Optional)" at bounding box center [784, 410] width 409 height 15
type input "/jp/"
click at [597, 458] on div at bounding box center [587, 454] width 36 height 20
click at [936, 600] on span "Start Scraping" at bounding box center [954, 596] width 72 height 16
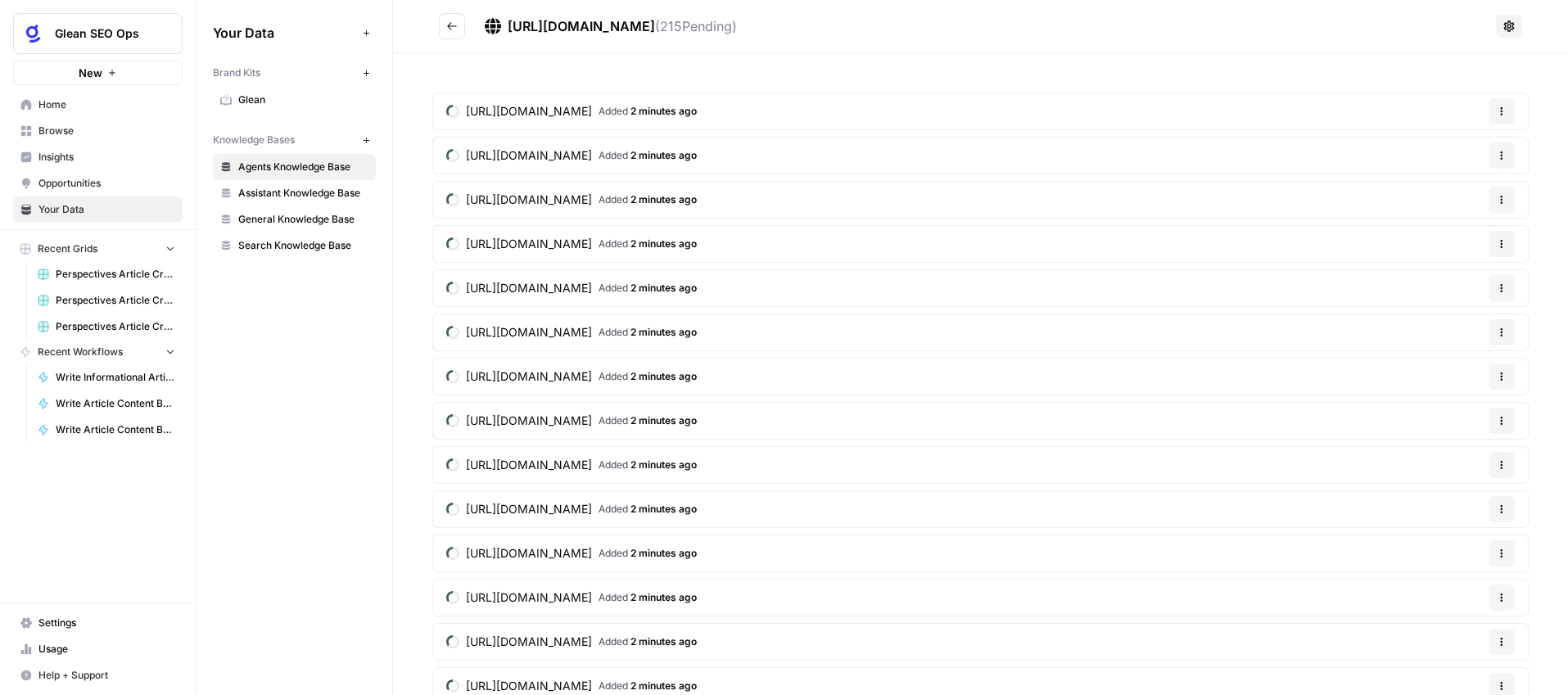
click at [325, 191] on span "Assistant Knowledge Base" at bounding box center [303, 193] width 130 height 15
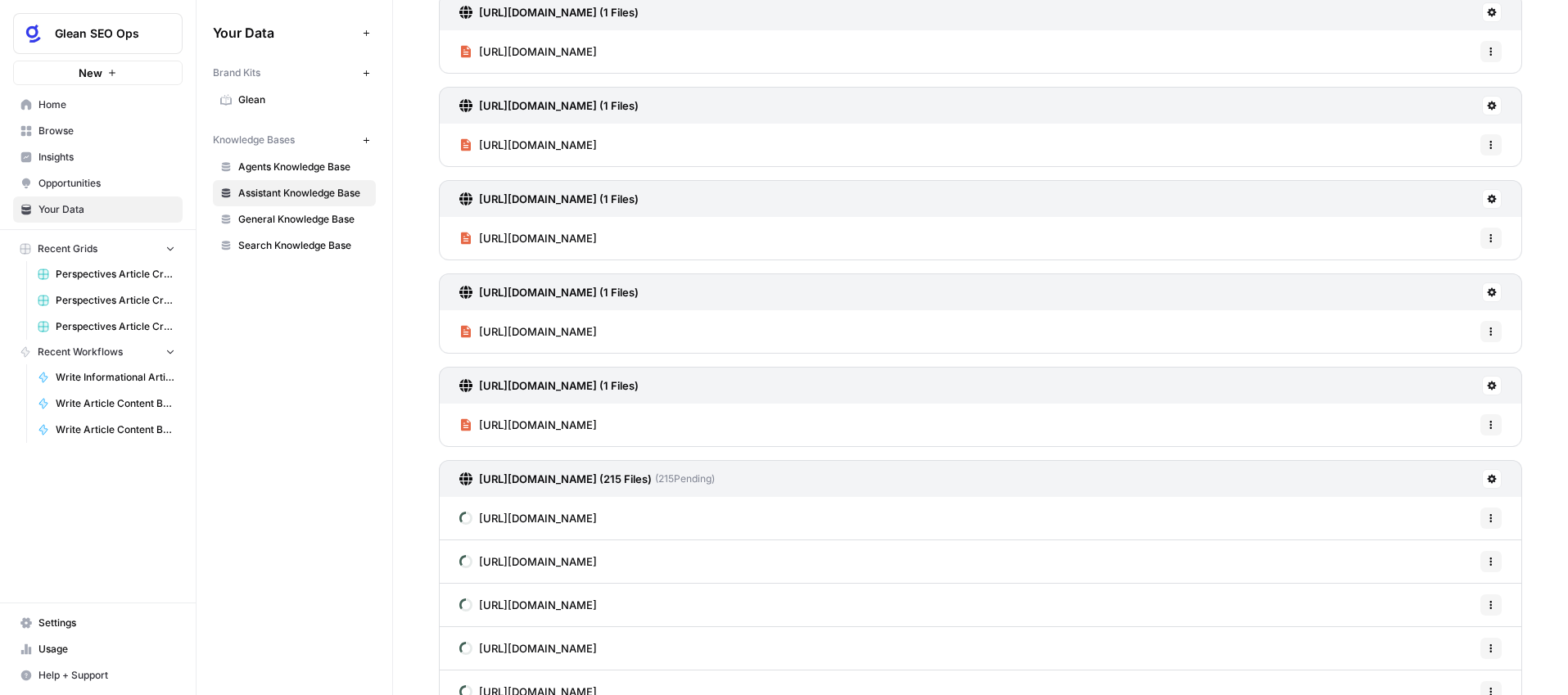
scroll to position [294, 0]
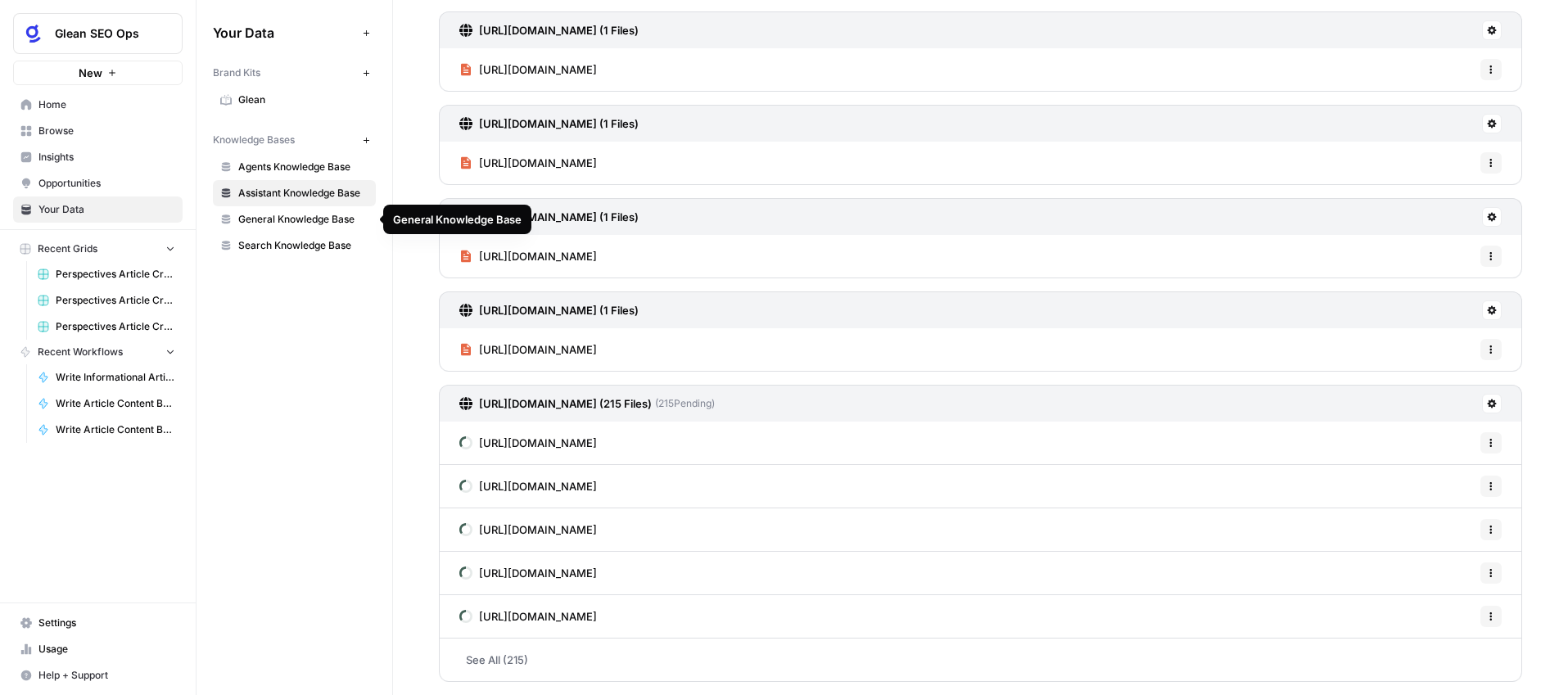
click at [307, 248] on span "Search Knowledge Base" at bounding box center [303, 245] width 130 height 15
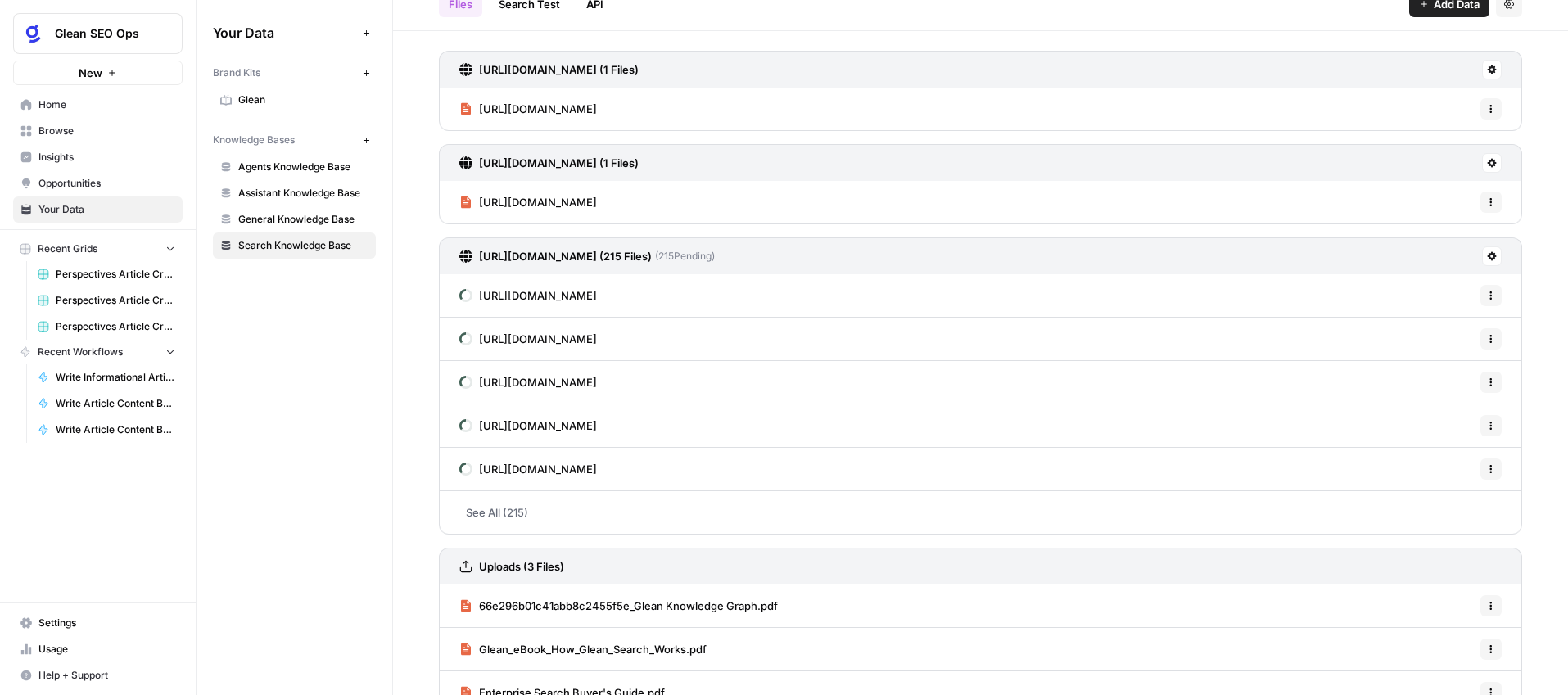
scroll to position [101, 0]
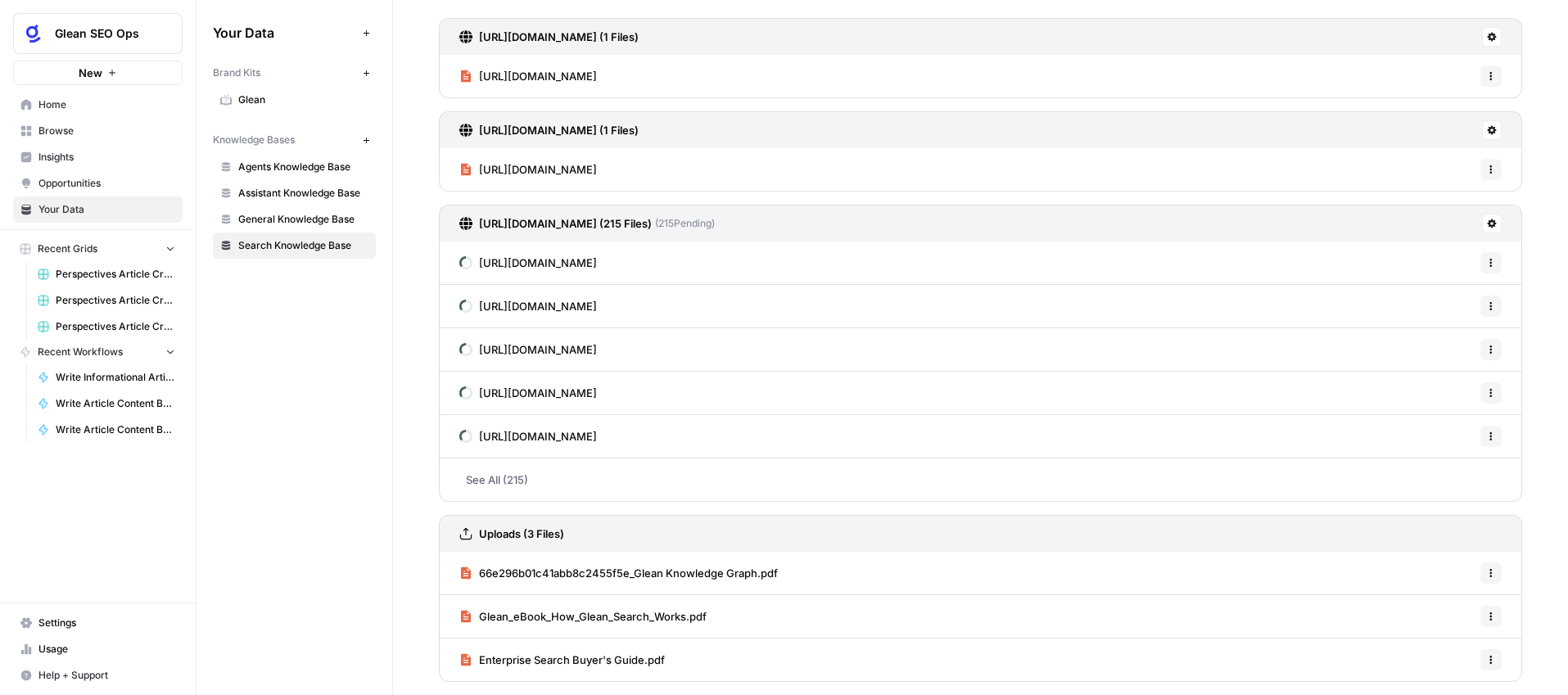
click at [499, 479] on link "See All (215)" at bounding box center [980, 479] width 1084 height 42
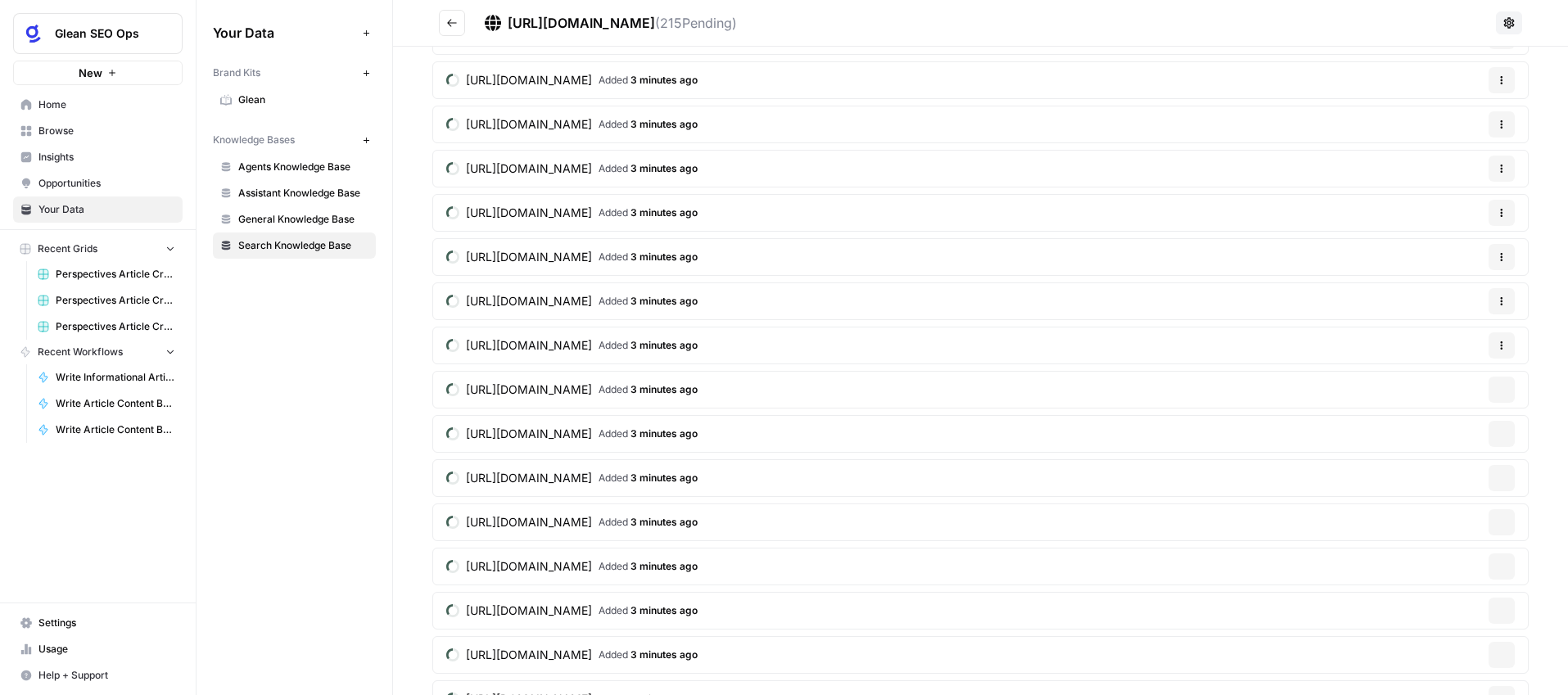
scroll to position [8946, 0]
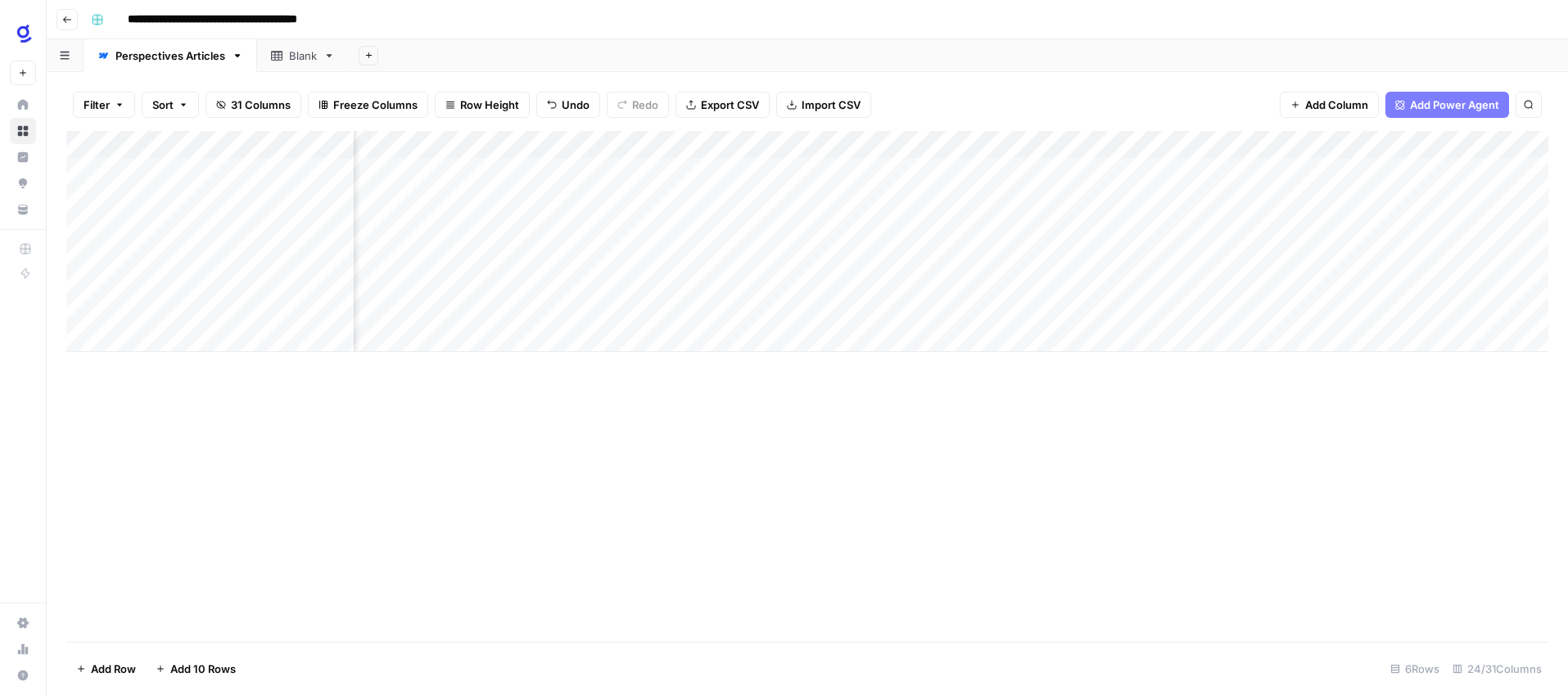
scroll to position [0, 469]
click at [767, 225] on div "Add Column" at bounding box center [807, 241] width 1482 height 221
click at [769, 254] on div "Add Column" at bounding box center [807, 241] width 1482 height 221
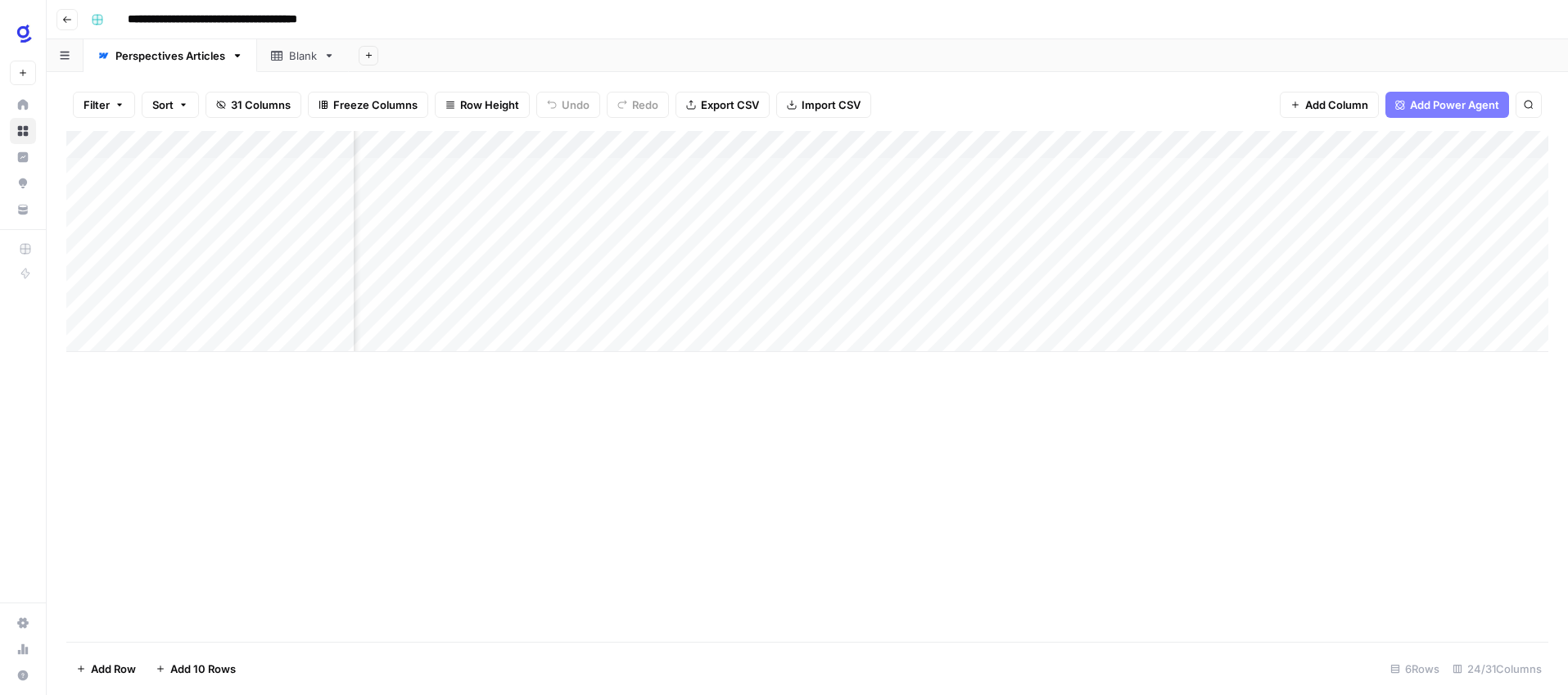
click at [665, 226] on div "Add Column" at bounding box center [807, 241] width 1482 height 221
click at [669, 254] on div "Add Column" at bounding box center [807, 241] width 1482 height 221
click at [1105, 227] on div "Add Column" at bounding box center [807, 241] width 1482 height 221
click at [1104, 256] on div "Add Column" at bounding box center [807, 241] width 1482 height 221
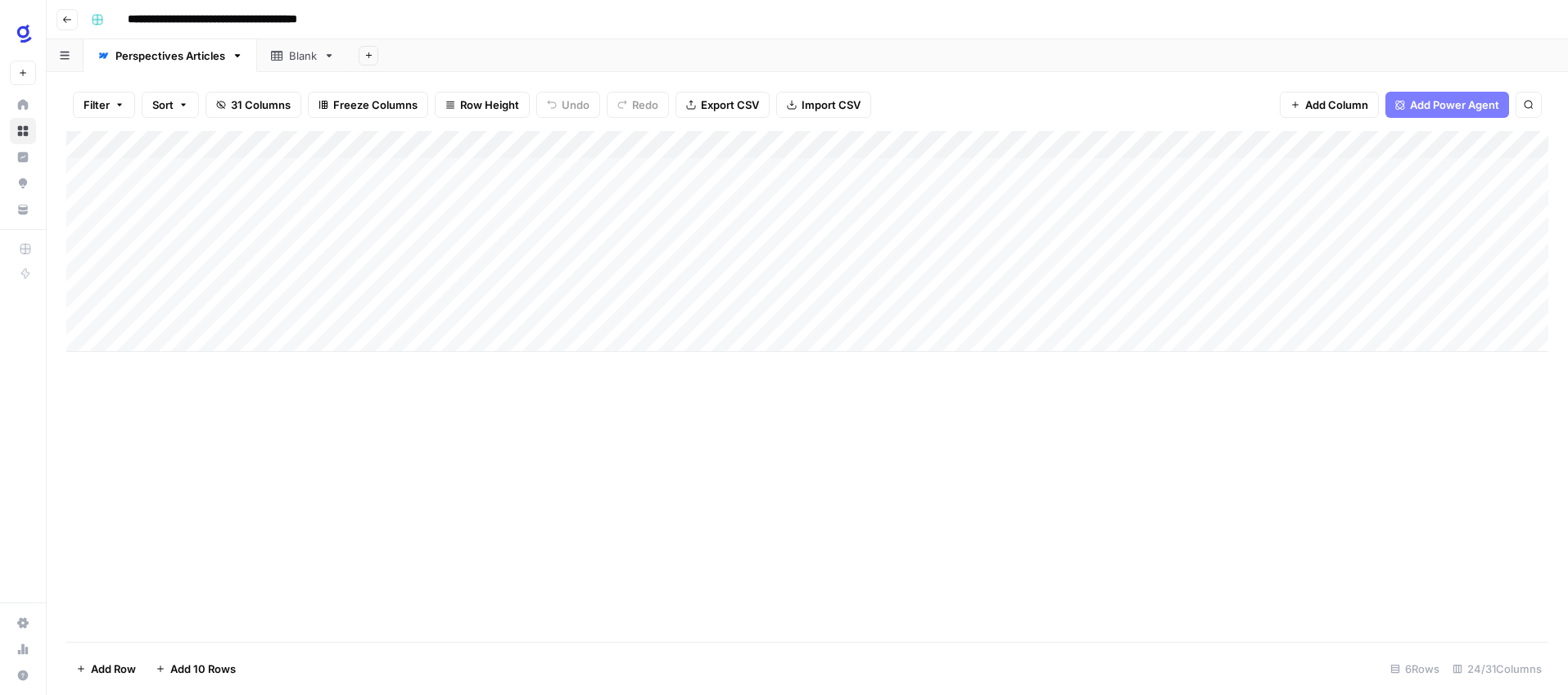
scroll to position [0, 0]
click at [834, 221] on div "Add Column" at bounding box center [807, 241] width 1482 height 221
click at [833, 225] on textarea "**********" at bounding box center [928, 229] width 267 height 23
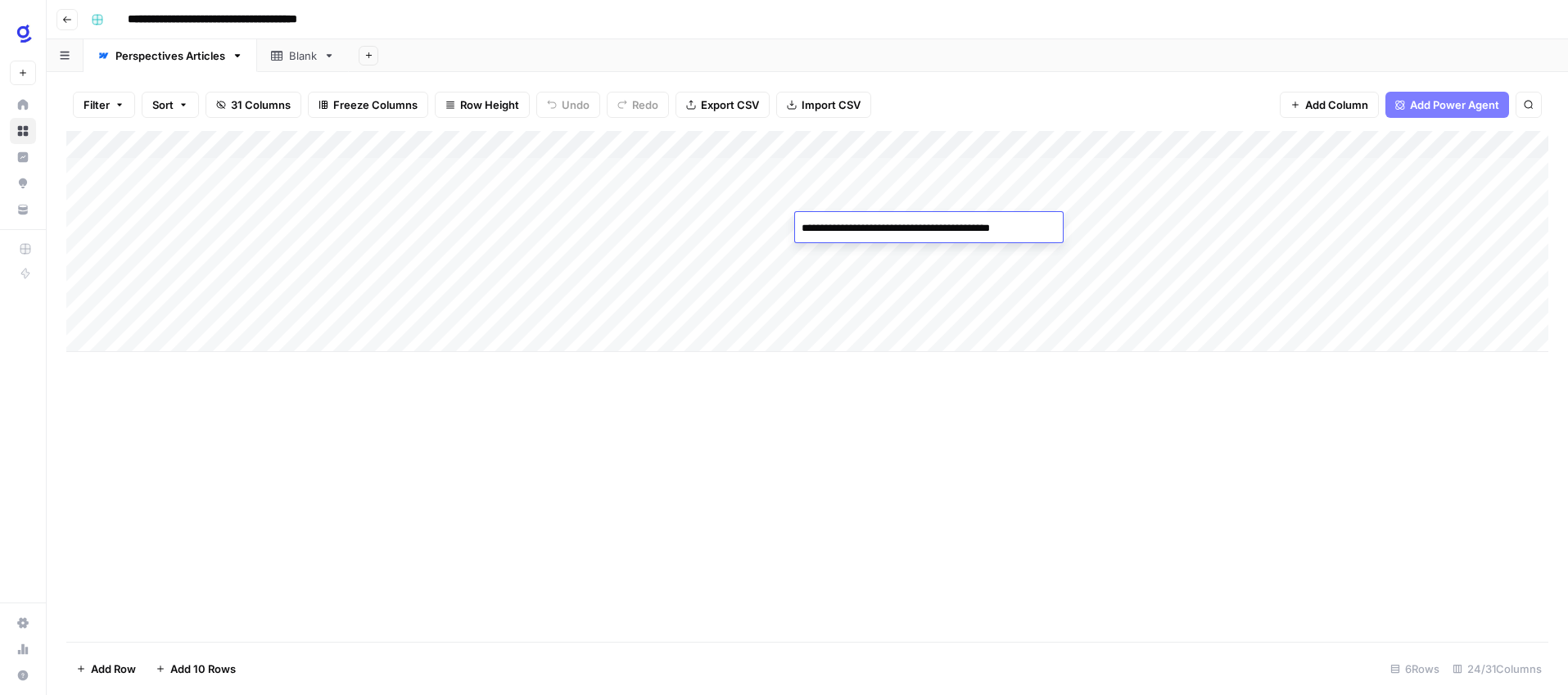
click at [833, 225] on textarea "**********" at bounding box center [928, 229] width 267 height 23
click at [891, 255] on div "Add Column" at bounding box center [807, 241] width 1482 height 221
click at [891, 255] on textarea "**********" at bounding box center [931, 256] width 273 height 23
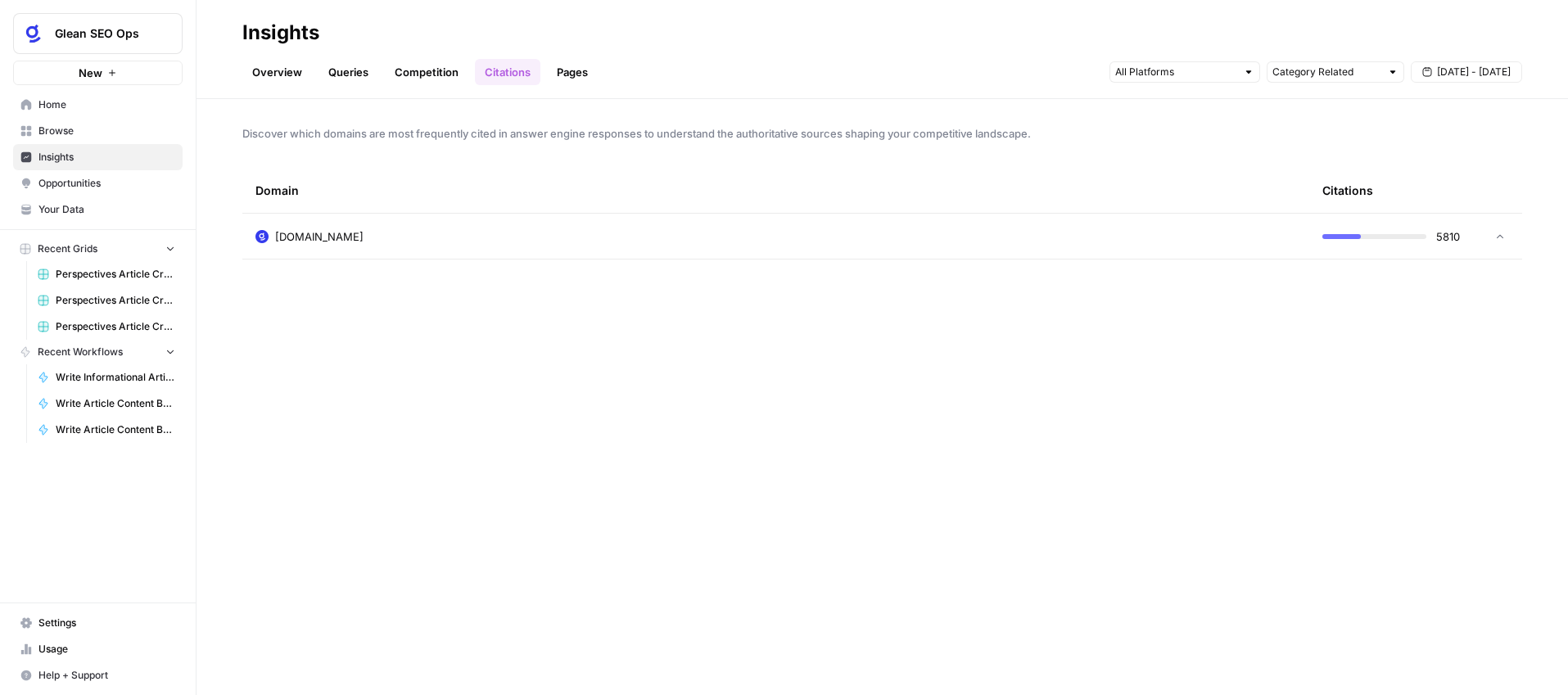
scroll to position [1232, 0]
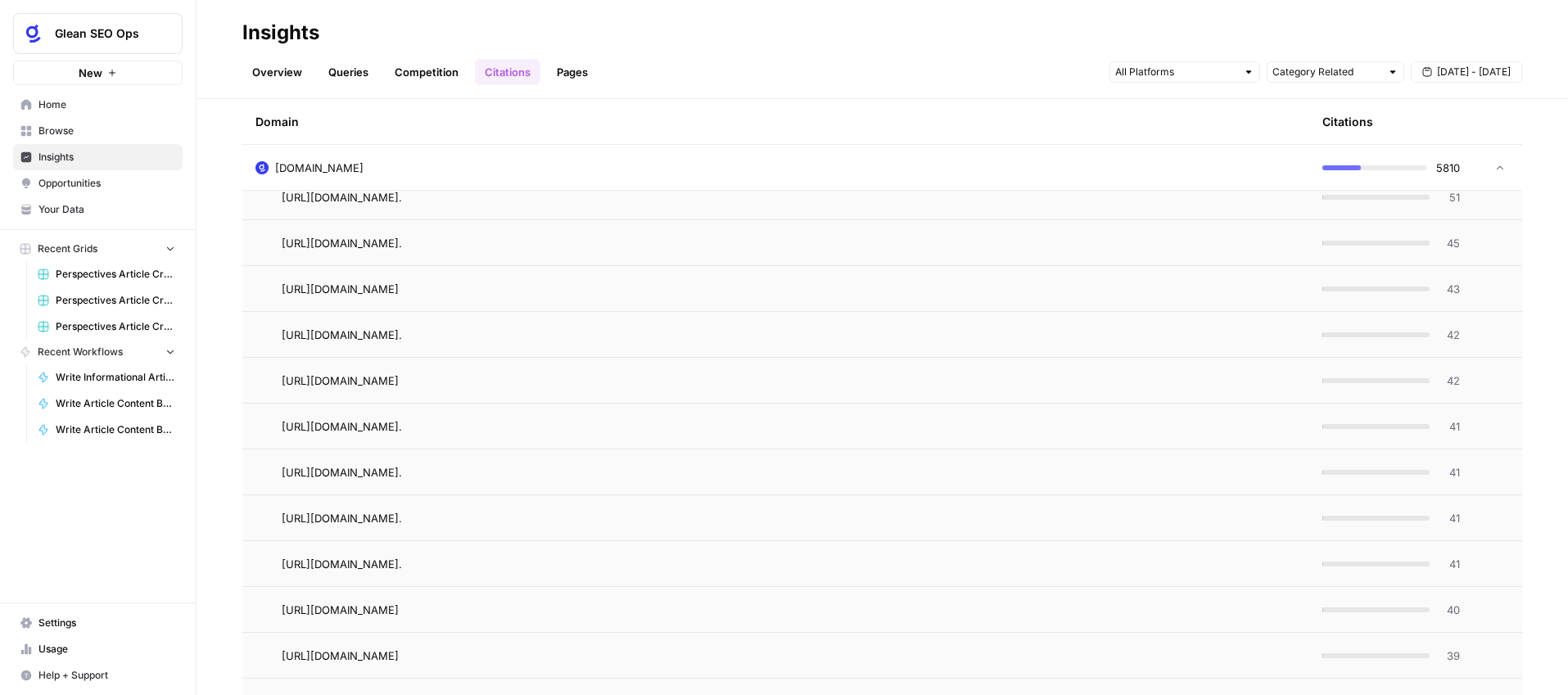
click at [120, 276] on span "Perspectives Article Creation" at bounding box center [116, 274] width 120 height 15
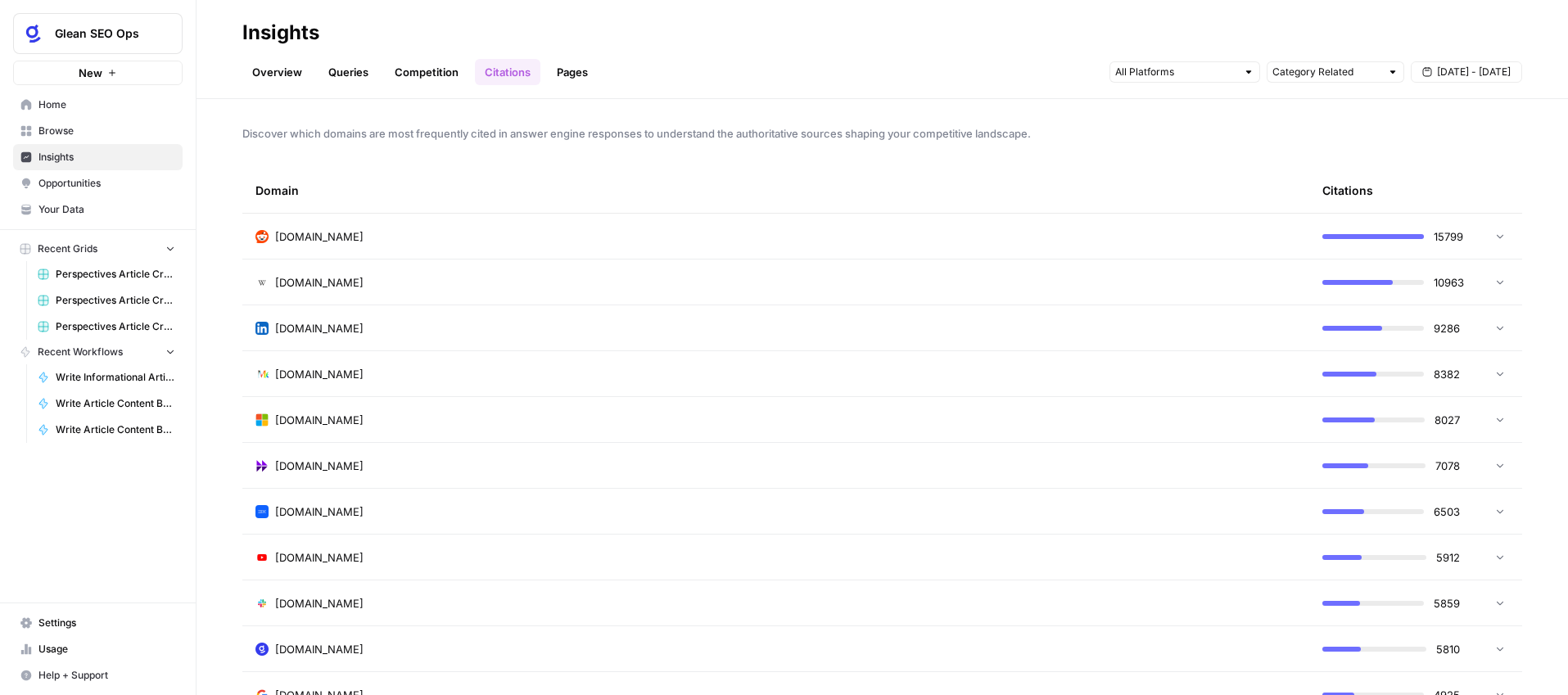
click at [79, 131] on span "Browse" at bounding box center [107, 130] width 137 height 15
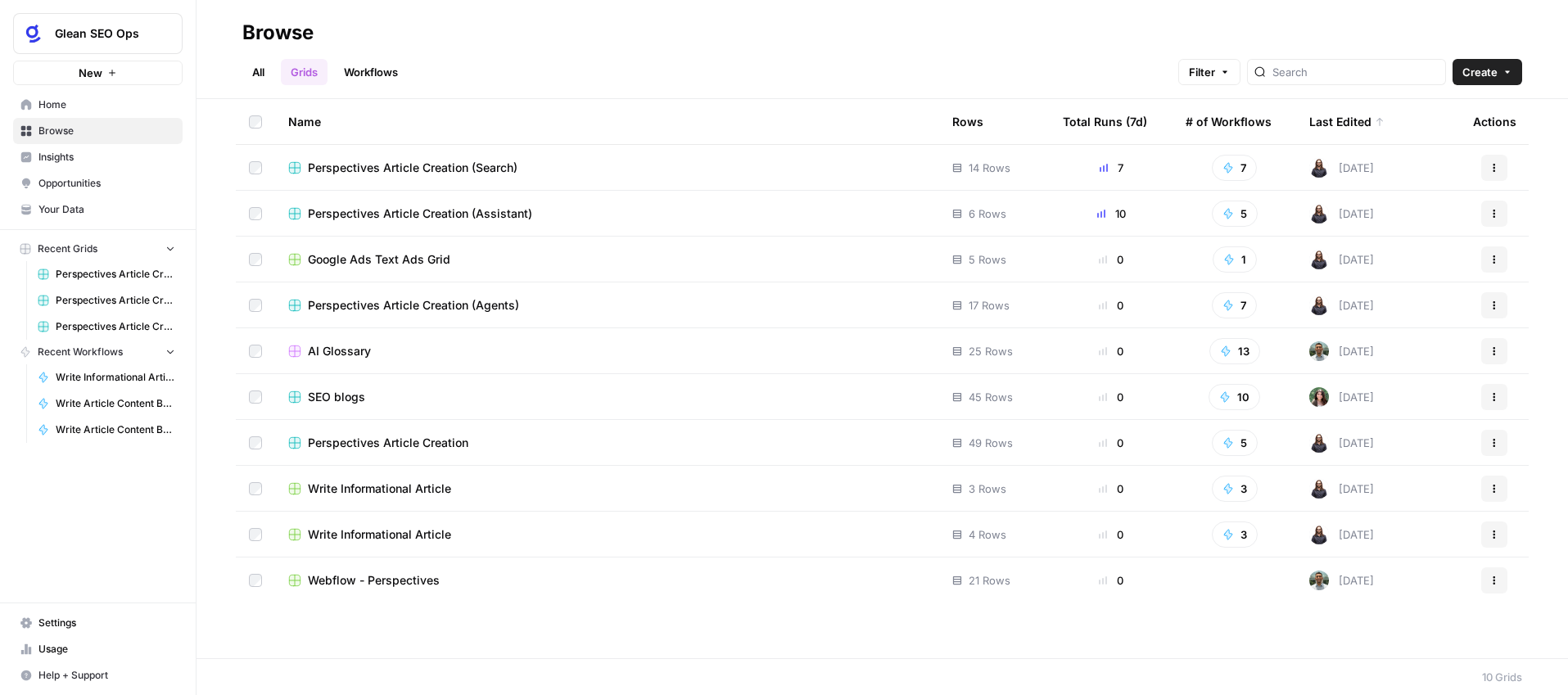
click at [530, 210] on div "Perspectives Article Creation (Assistant)" at bounding box center [607, 213] width 638 height 16
